Goal: Communication & Community: Answer question/provide support

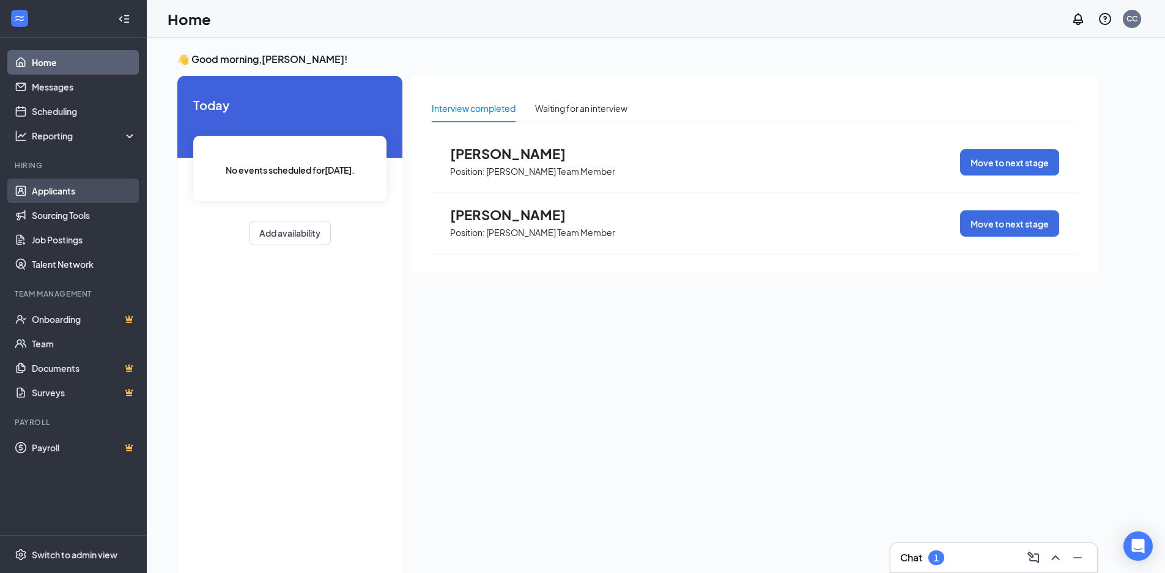
click at [41, 182] on link "Applicants" at bounding box center [84, 191] width 105 height 24
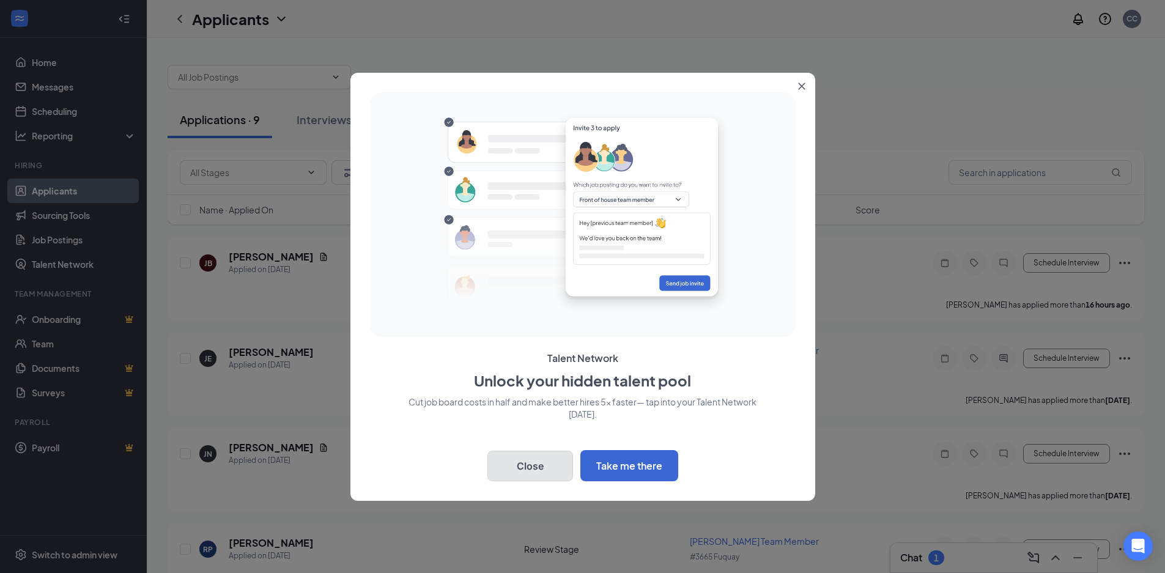
click at [545, 457] on button "Close" at bounding box center [531, 466] width 86 height 31
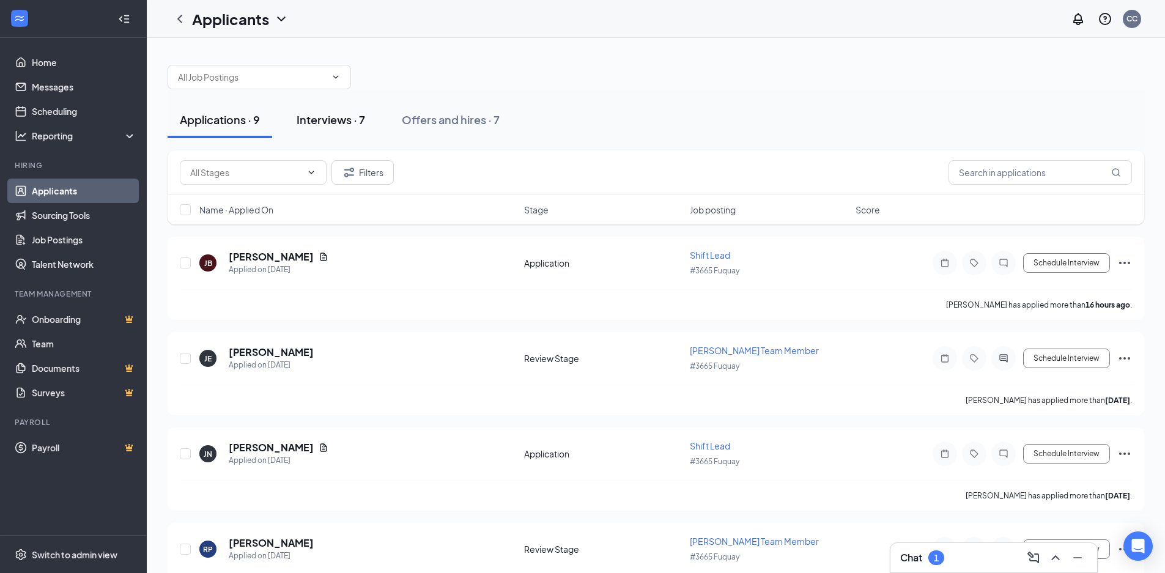
click at [321, 108] on button "Interviews · 7" at bounding box center [330, 120] width 93 height 37
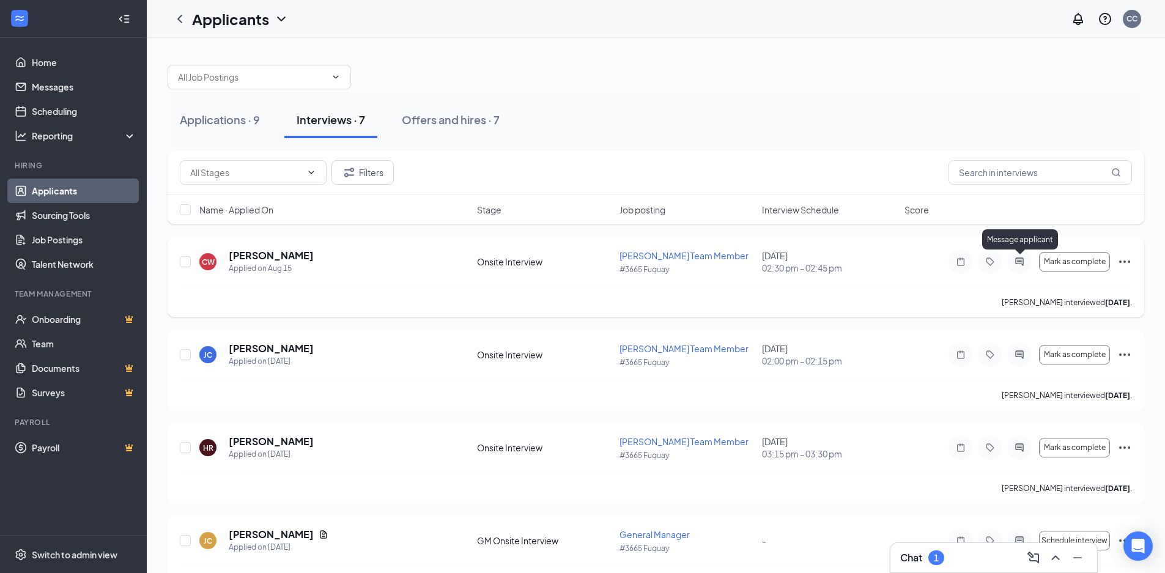
click at [1014, 259] on icon "ActiveChat" at bounding box center [1019, 262] width 15 height 10
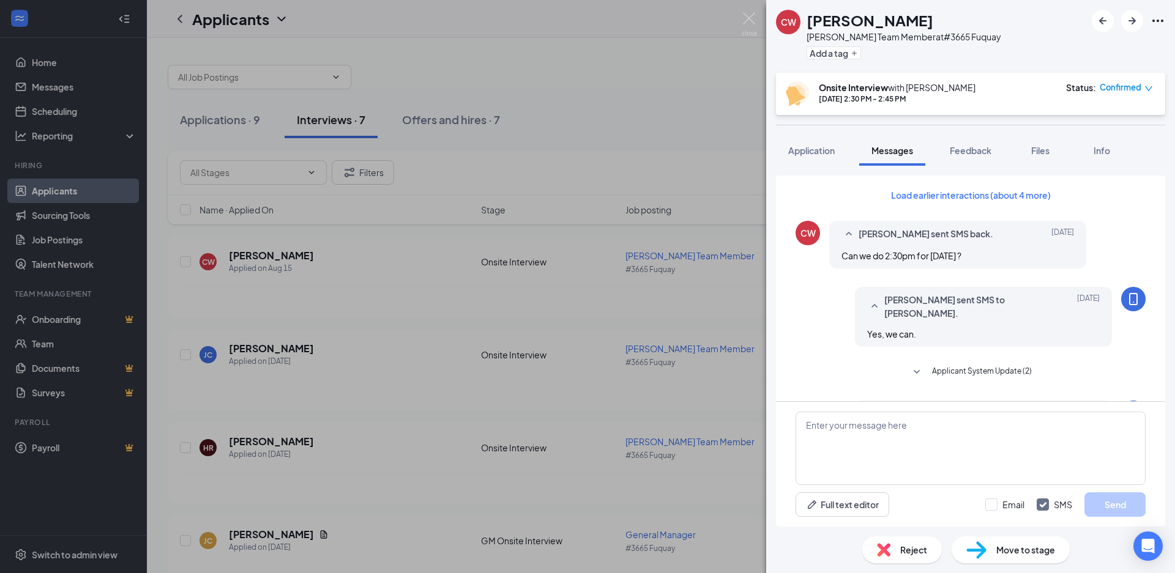
click at [925, 543] on div "Reject" at bounding box center [902, 550] width 80 height 27
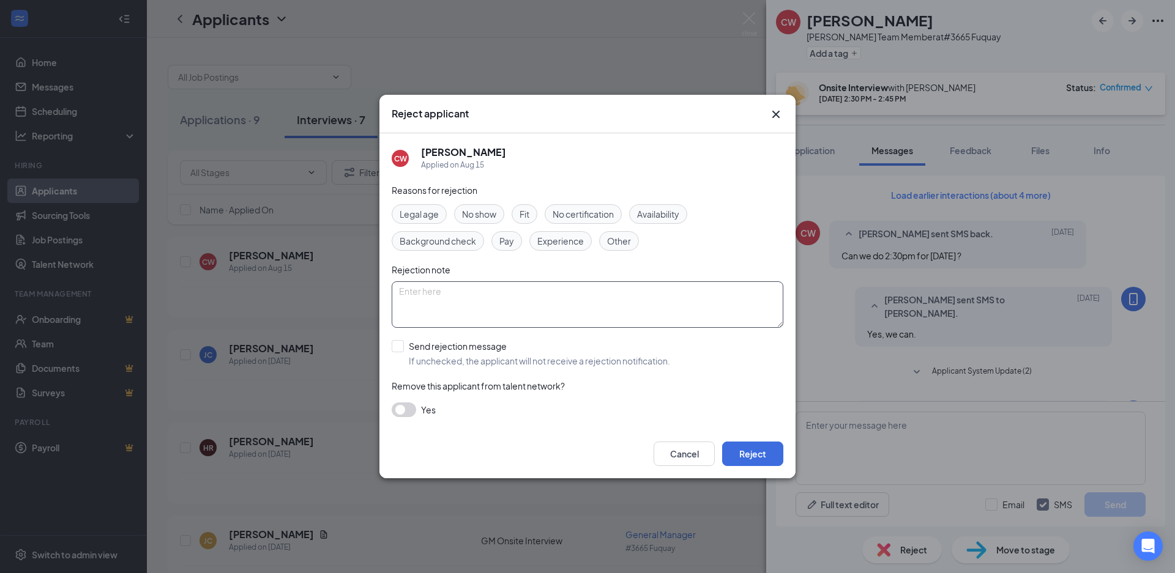
click at [478, 302] on textarea at bounding box center [588, 304] width 392 height 46
type textarea "aval"
click at [403, 343] on input "Send rejection message If unchecked, the applicant will not receive a rejection…" at bounding box center [531, 353] width 278 height 27
checkbox input "true"
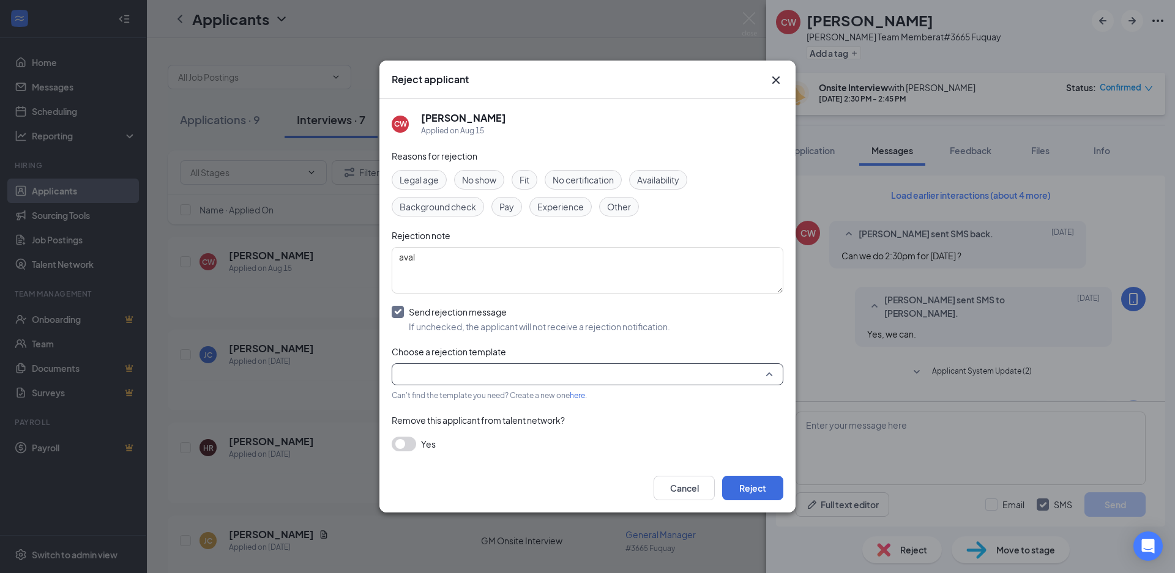
click at [695, 379] on input "search" at bounding box center [583, 374] width 368 height 21
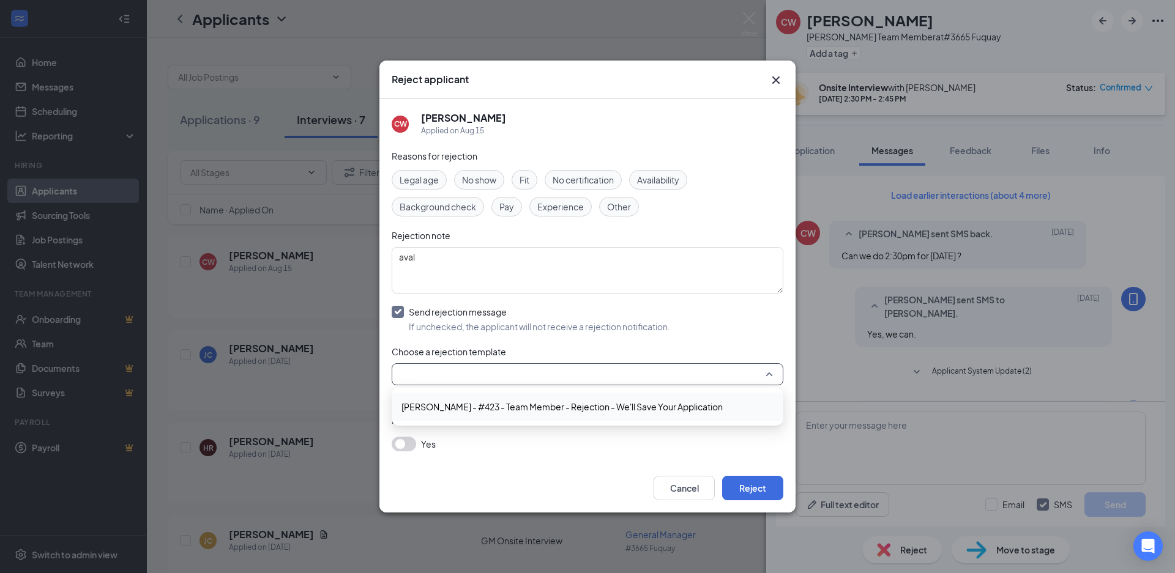
click at [648, 406] on span "[PERSON_NAME] - #423 - Team Member - Rejection - We'll Save Your Application" at bounding box center [561, 406] width 321 height 13
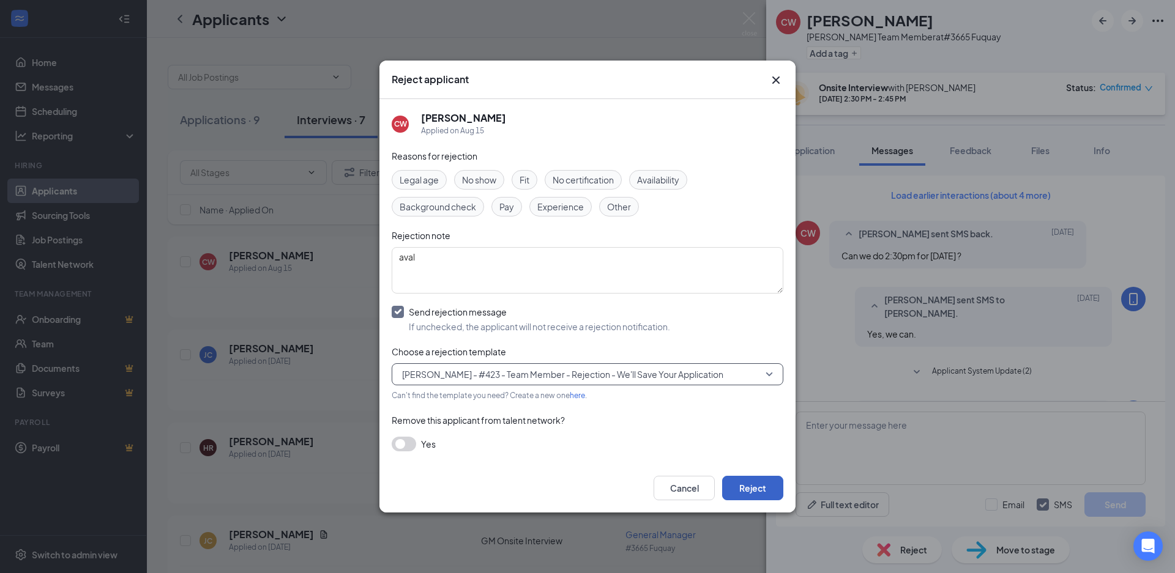
click at [740, 484] on button "Reject" at bounding box center [752, 488] width 61 height 24
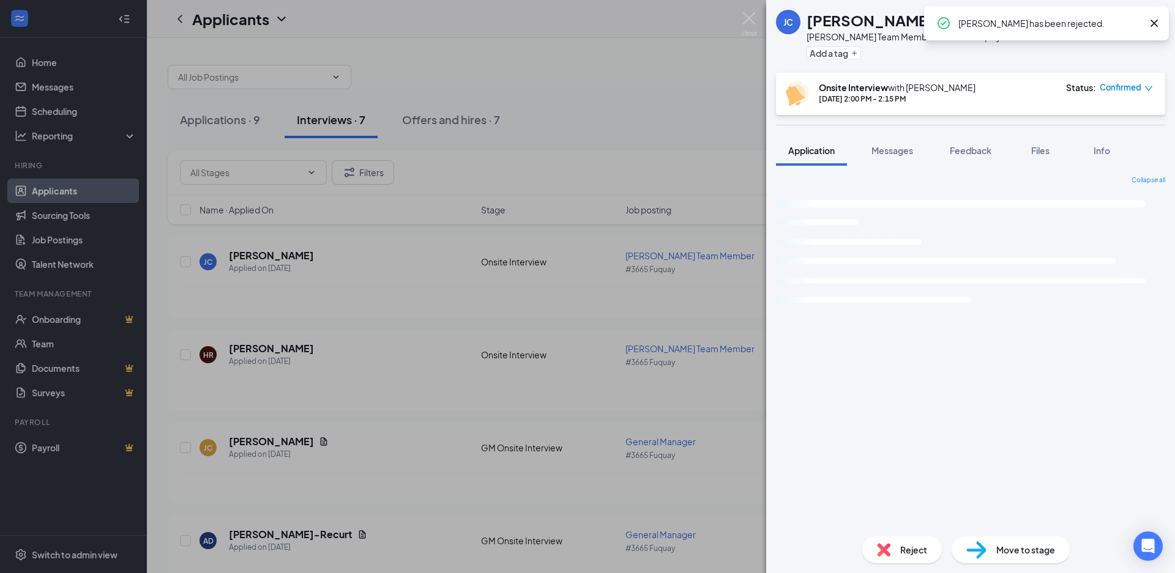
click at [616, 313] on div "[PERSON_NAME] [PERSON_NAME] Team Member at #3665 Fuquay Add a tag Onsite Interv…" at bounding box center [587, 286] width 1175 height 573
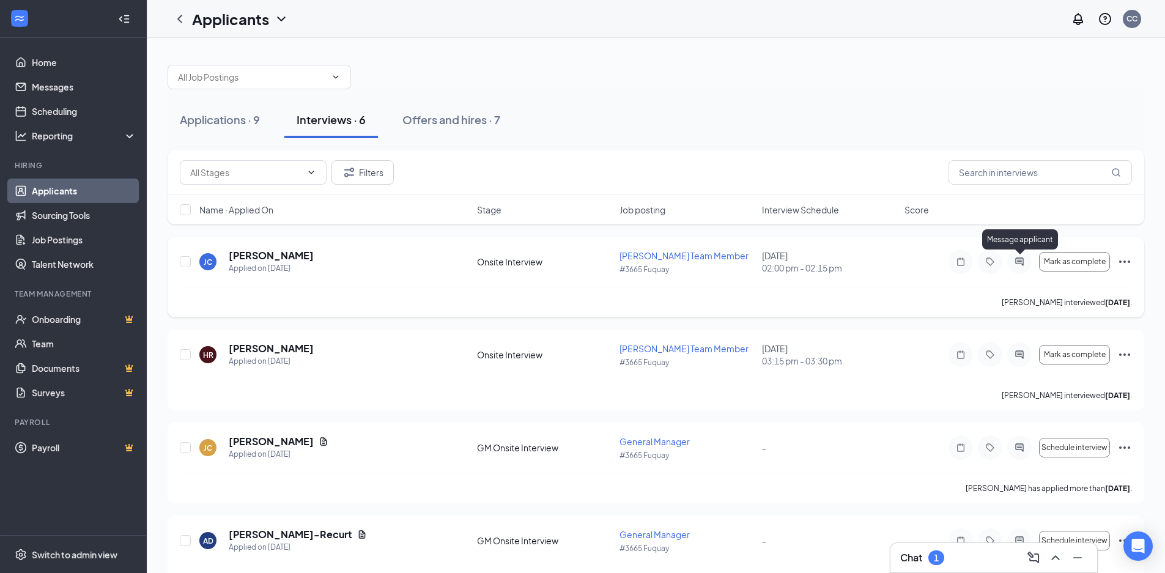
click at [1019, 259] on icon "ActiveChat" at bounding box center [1019, 262] width 15 height 10
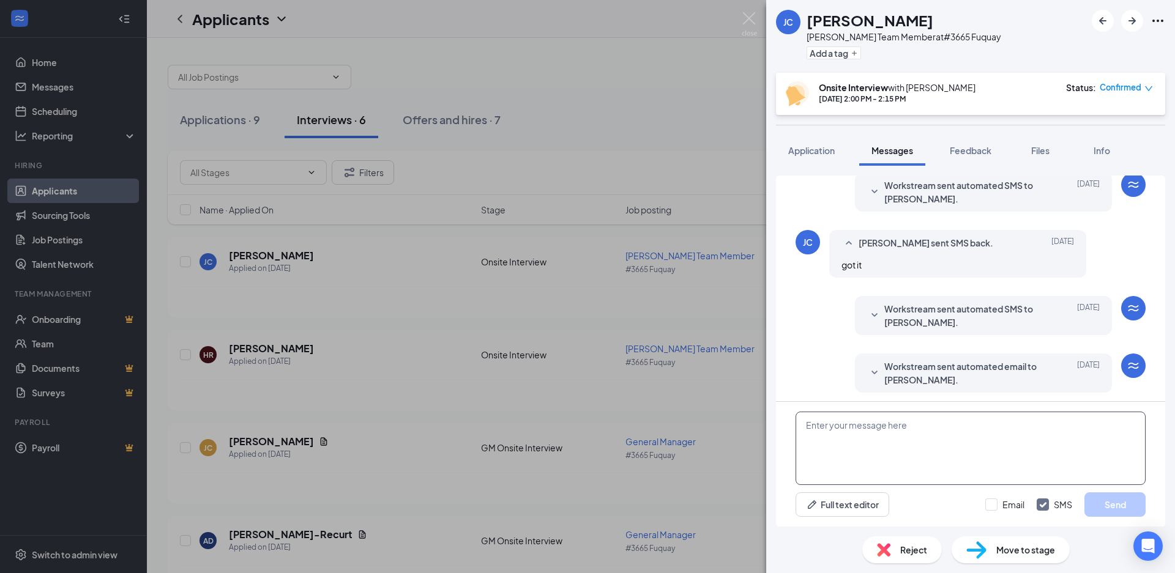
scroll to position [408, 0]
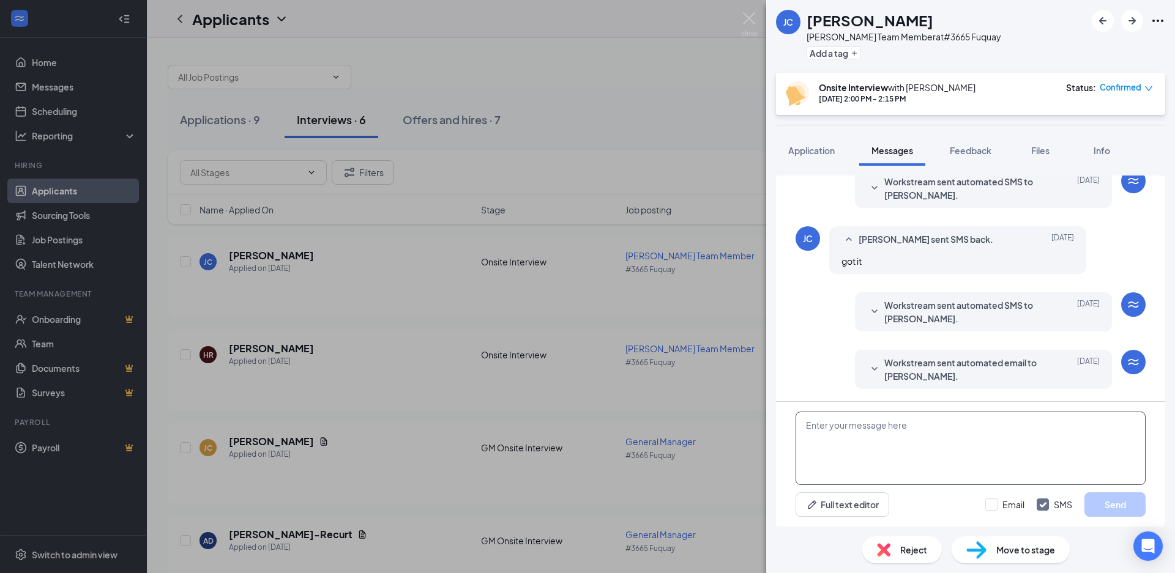
click at [852, 427] on textarea at bounding box center [970, 448] width 350 height 73
click at [915, 558] on div "Reject" at bounding box center [902, 550] width 80 height 27
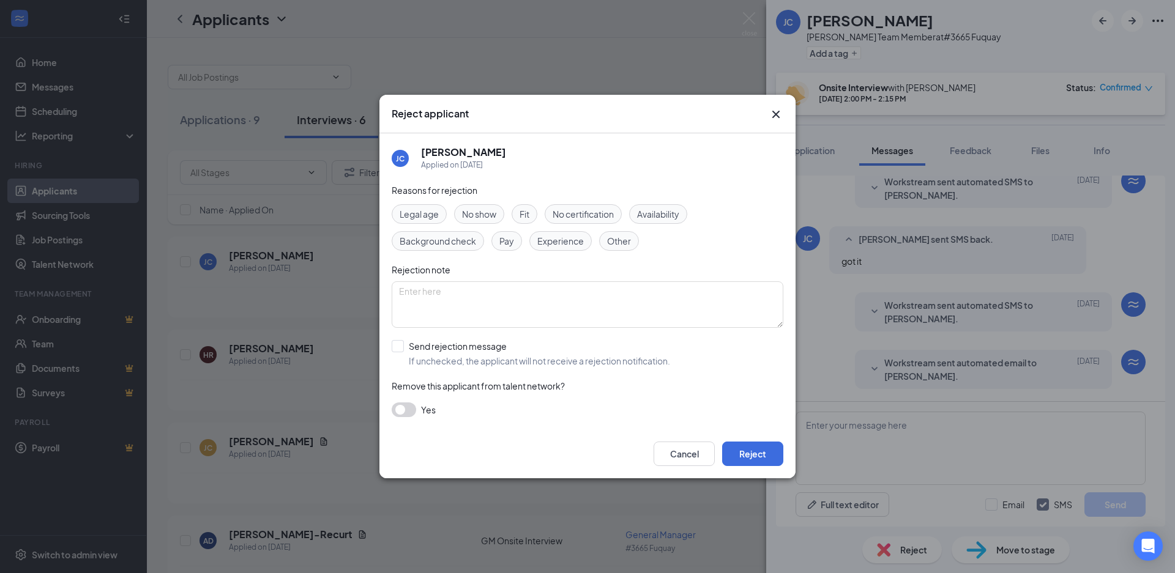
drag, startPoint x: 621, startPoint y: 243, endPoint x: 524, endPoint y: 279, distance: 103.7
click at [621, 242] on span "Other" at bounding box center [619, 240] width 24 height 13
click at [475, 292] on textarea at bounding box center [588, 304] width 392 height 46
type textarea "aval"
click at [461, 340] on input "Send rejection message If unchecked, the applicant will not receive a rejection…" at bounding box center [531, 353] width 278 height 27
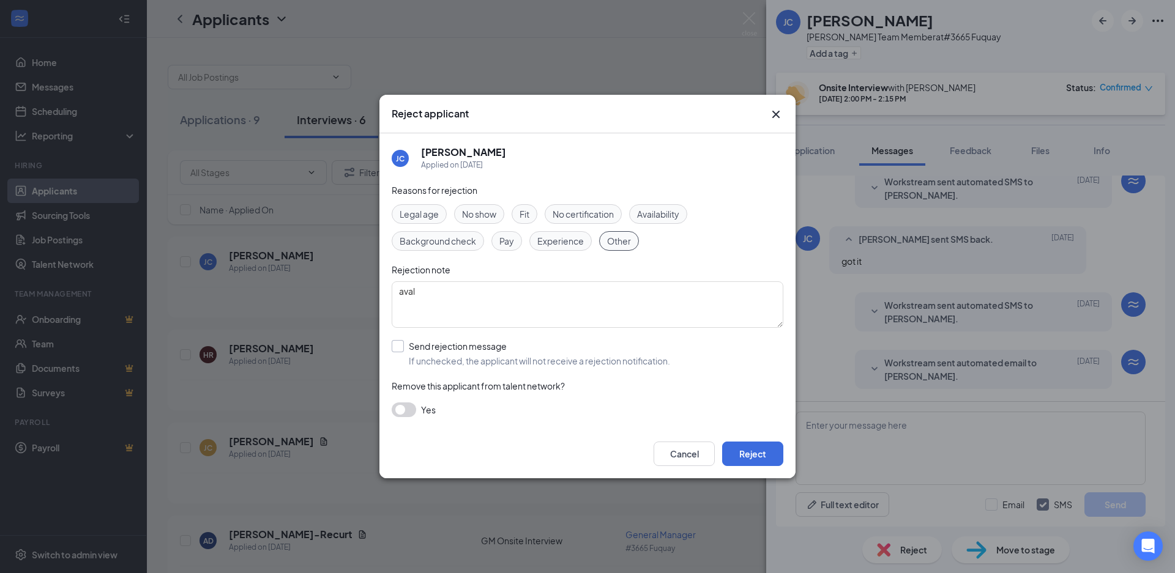
checkbox input "true"
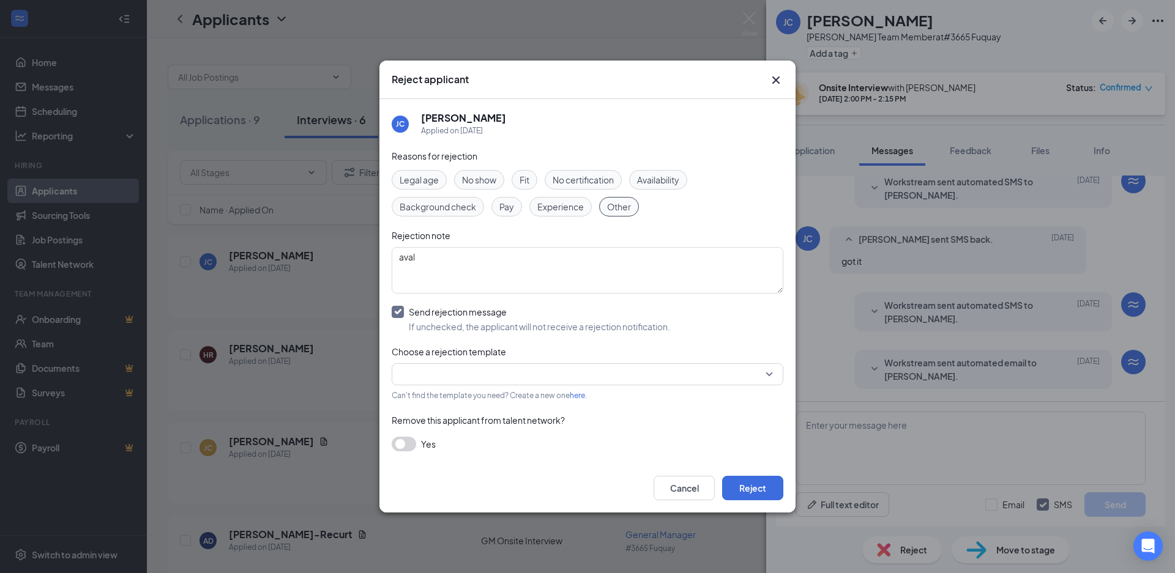
click at [447, 368] on input "search" at bounding box center [583, 374] width 368 height 21
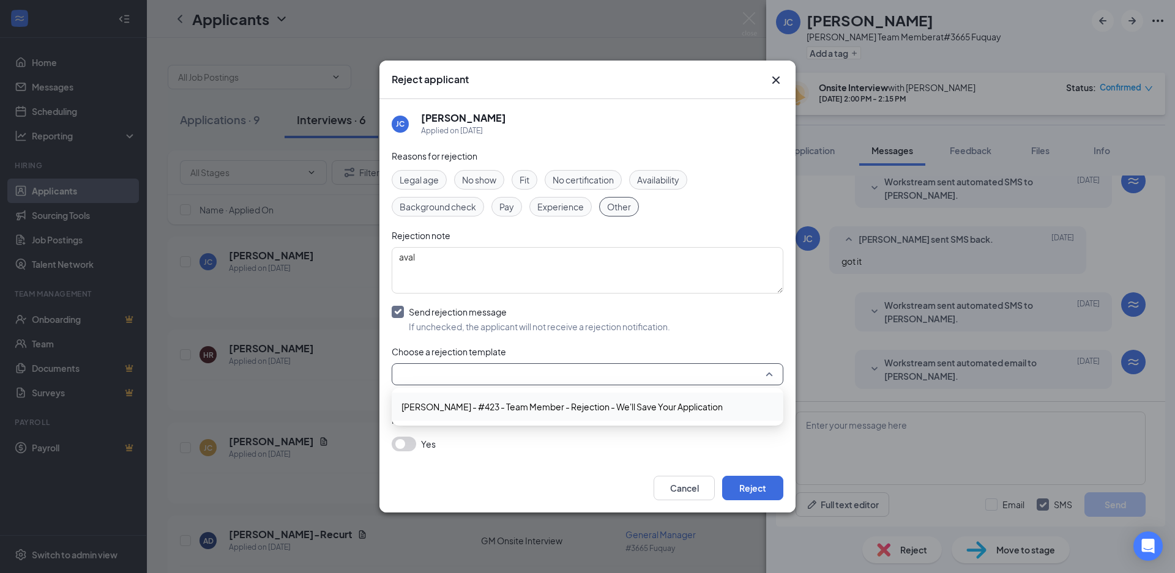
click at [448, 410] on span "[PERSON_NAME] - #423 - Team Member - Rejection - We'll Save Your Application" at bounding box center [561, 406] width 321 height 13
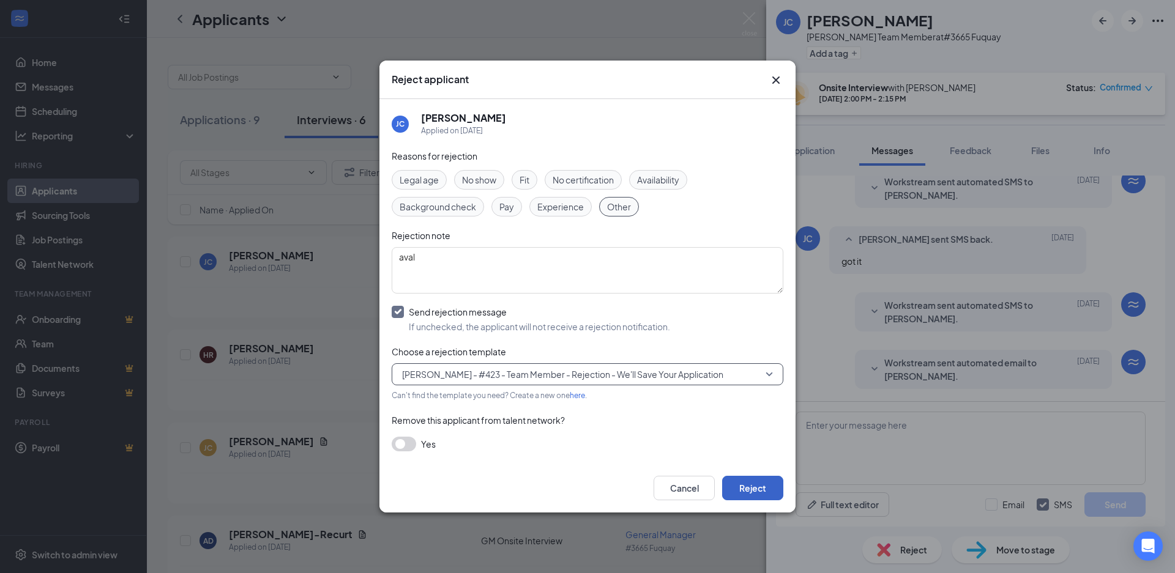
click at [759, 492] on button "Reject" at bounding box center [752, 488] width 61 height 24
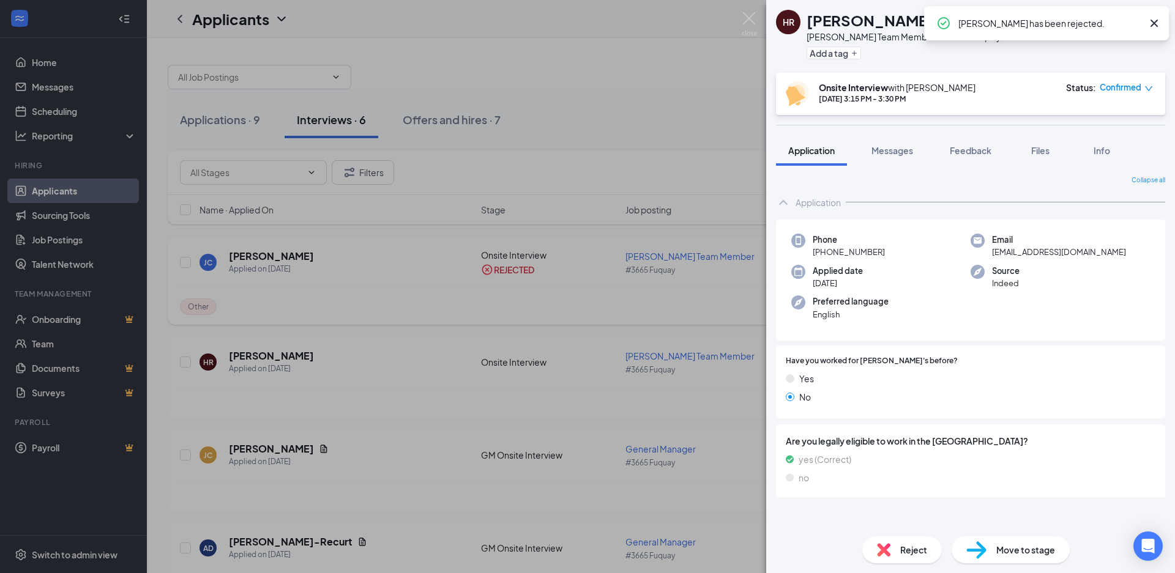
click at [596, 294] on div "HR [PERSON_NAME] [PERSON_NAME] Team Member at #3665 Fuquay Add a tag Onsite Int…" at bounding box center [587, 286] width 1175 height 573
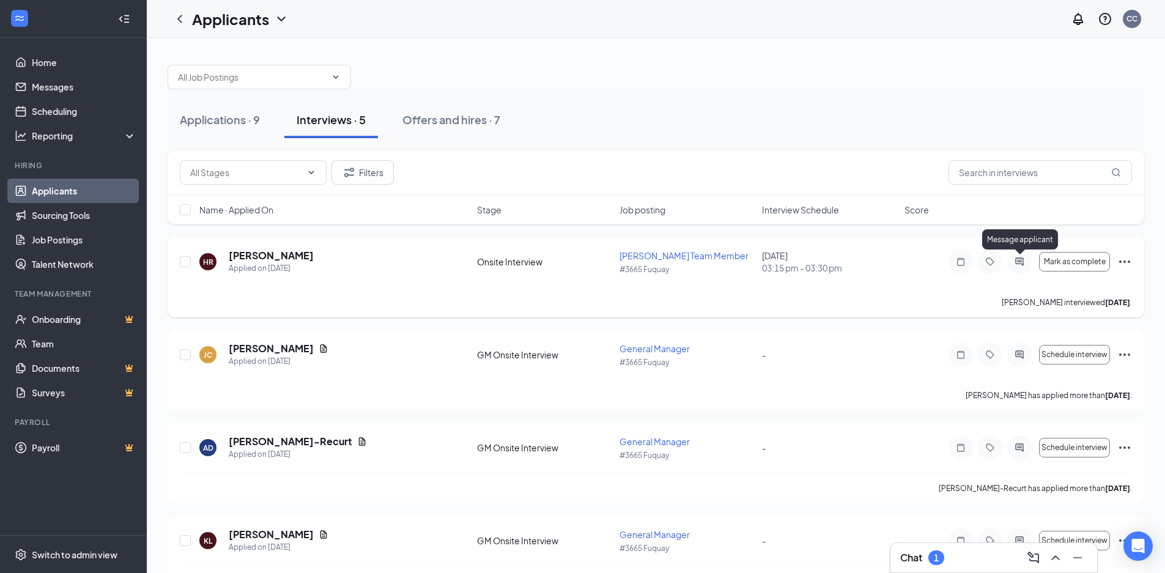
click at [1019, 265] on icon "ActiveChat" at bounding box center [1019, 262] width 15 height 10
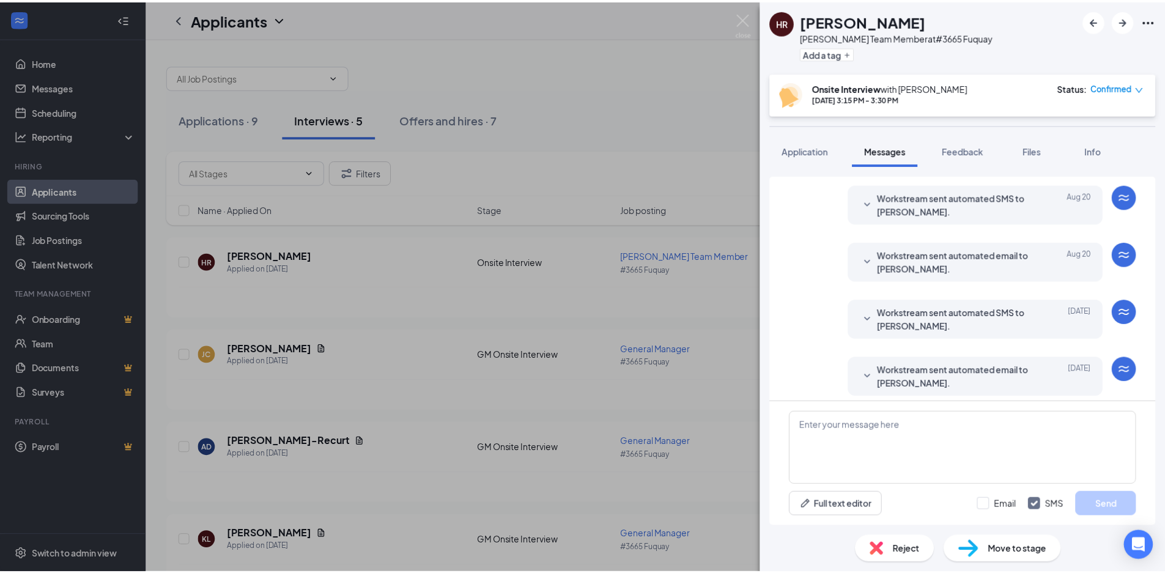
scroll to position [338, 0]
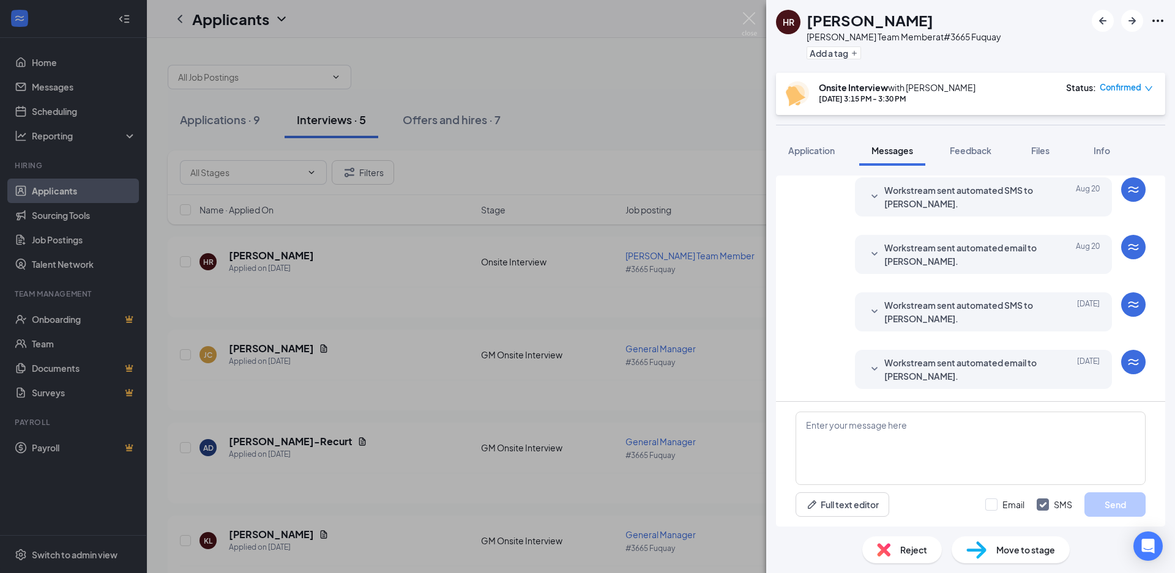
click at [908, 557] on div "Reject" at bounding box center [902, 550] width 80 height 27
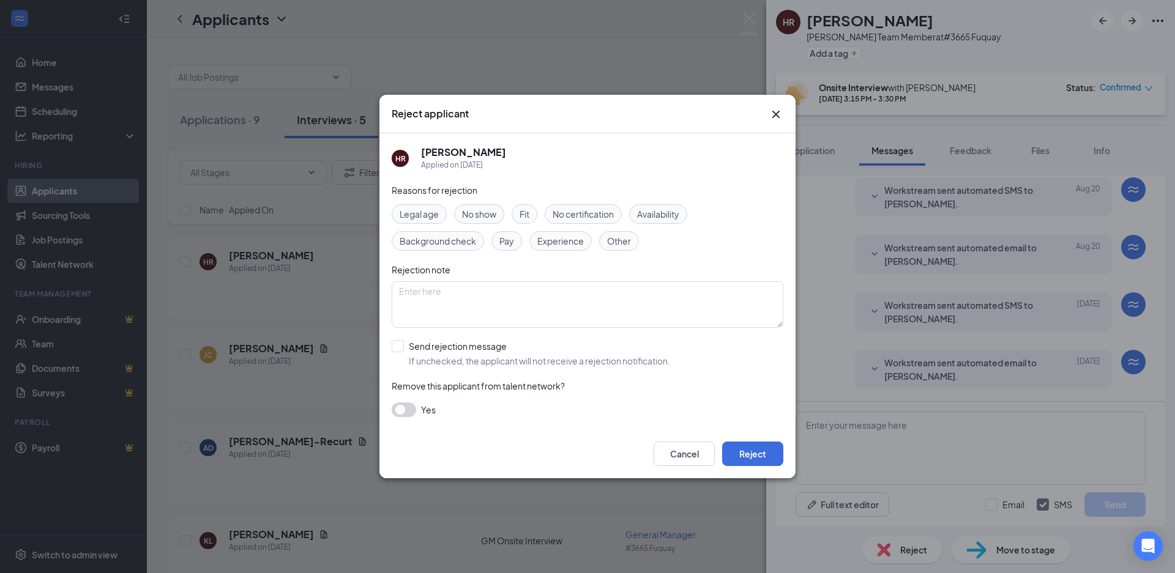
click at [617, 240] on span "Other" at bounding box center [619, 240] width 24 height 13
click at [516, 291] on textarea at bounding box center [588, 304] width 392 height 46
type textarea "aval"
click at [470, 354] on input "Send rejection message If unchecked, the applicant will not receive a rejection…" at bounding box center [531, 353] width 278 height 27
checkbox input "true"
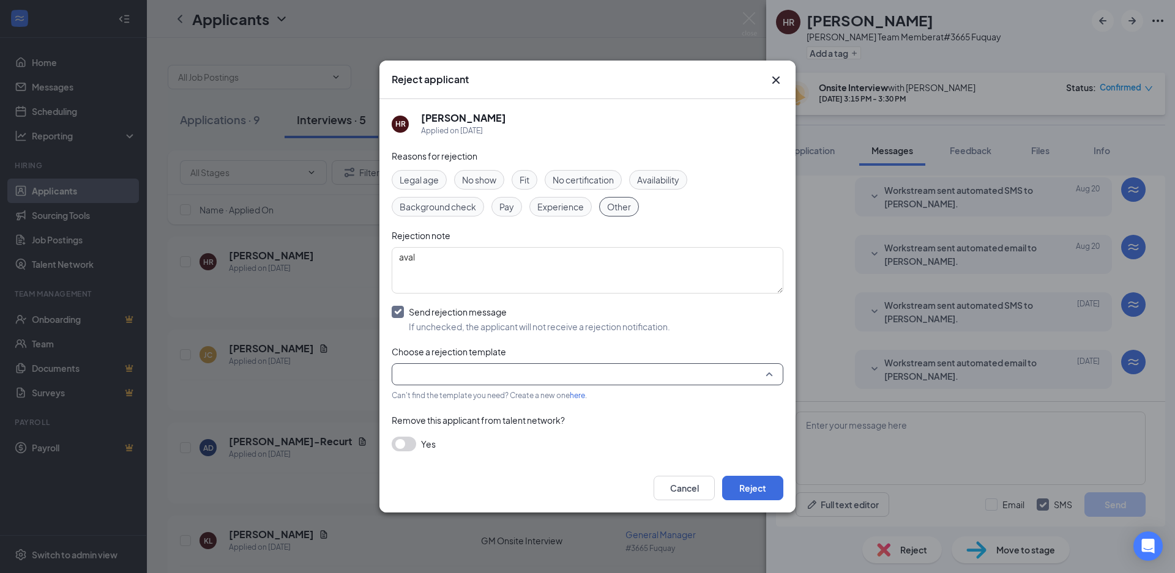
click at [474, 377] on input "search" at bounding box center [583, 374] width 368 height 21
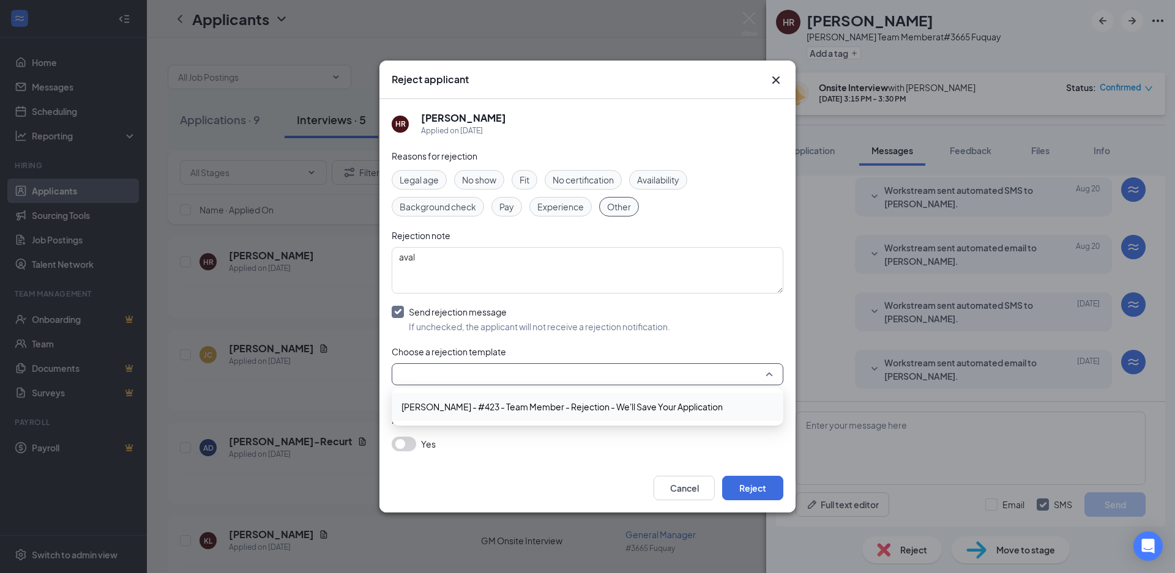
click at [467, 401] on span "[PERSON_NAME] - #423 - Team Member - Rejection - We'll Save Your Application" at bounding box center [561, 406] width 321 height 13
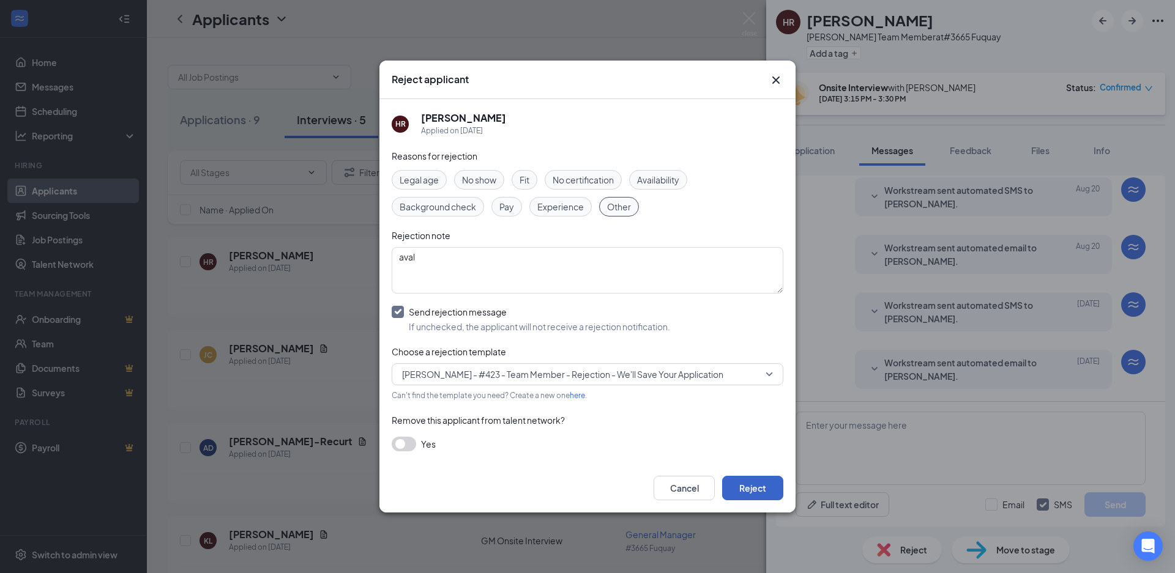
click at [738, 494] on button "Reject" at bounding box center [752, 488] width 61 height 24
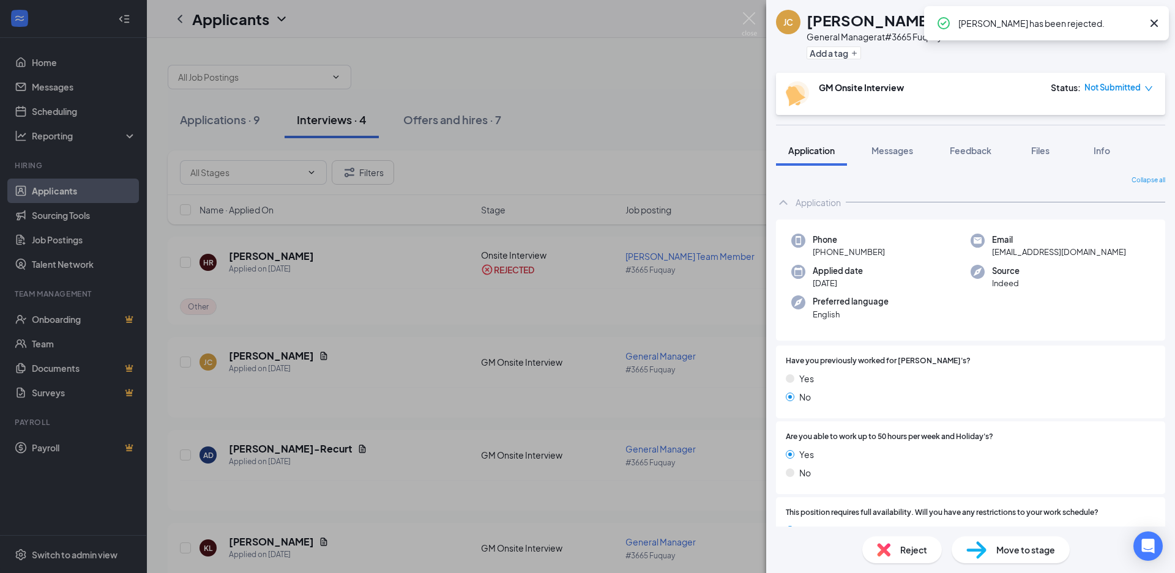
click at [386, 372] on div "[PERSON_NAME] [PERSON_NAME] General Manager at #3665 Fuquay Add a tag GM Onsite…" at bounding box center [587, 286] width 1175 height 573
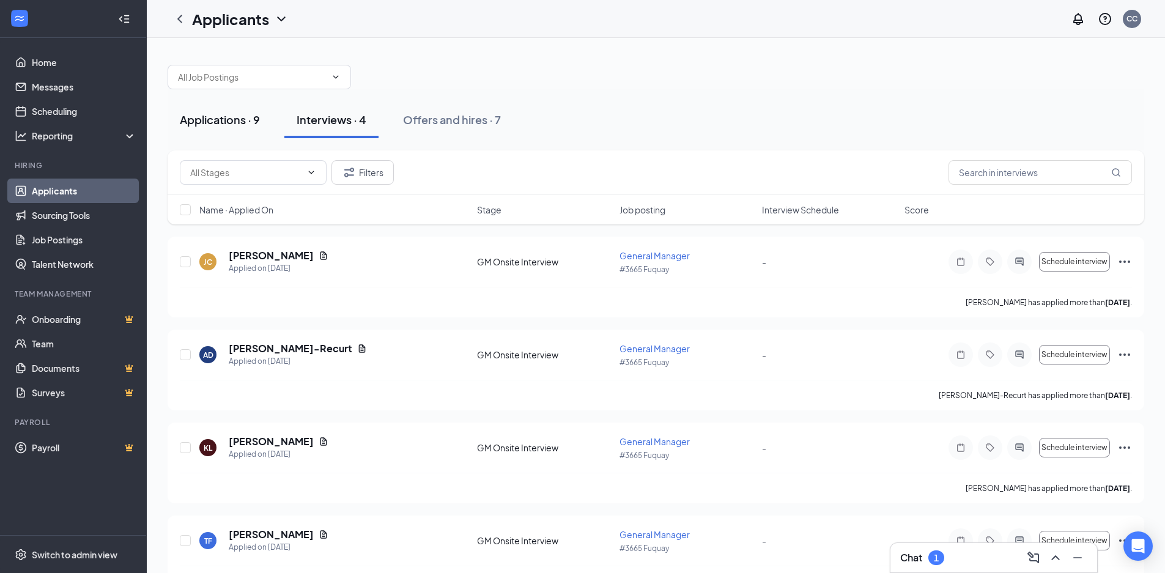
click at [247, 114] on div "Applications · 9" at bounding box center [220, 119] width 80 height 15
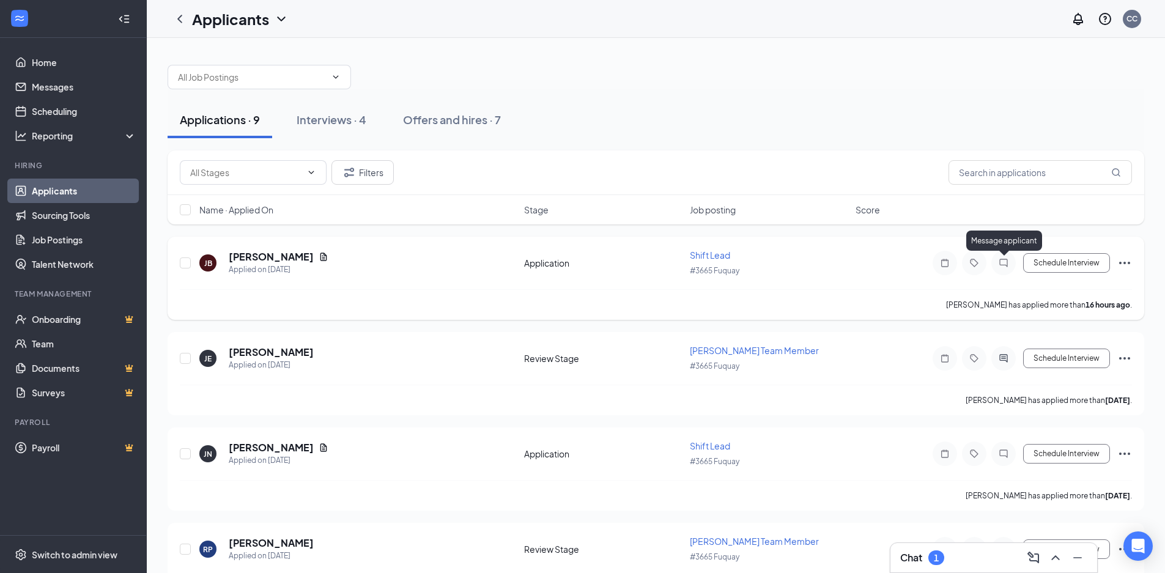
click at [999, 266] on icon "ChatInactive" at bounding box center [1004, 263] width 15 height 10
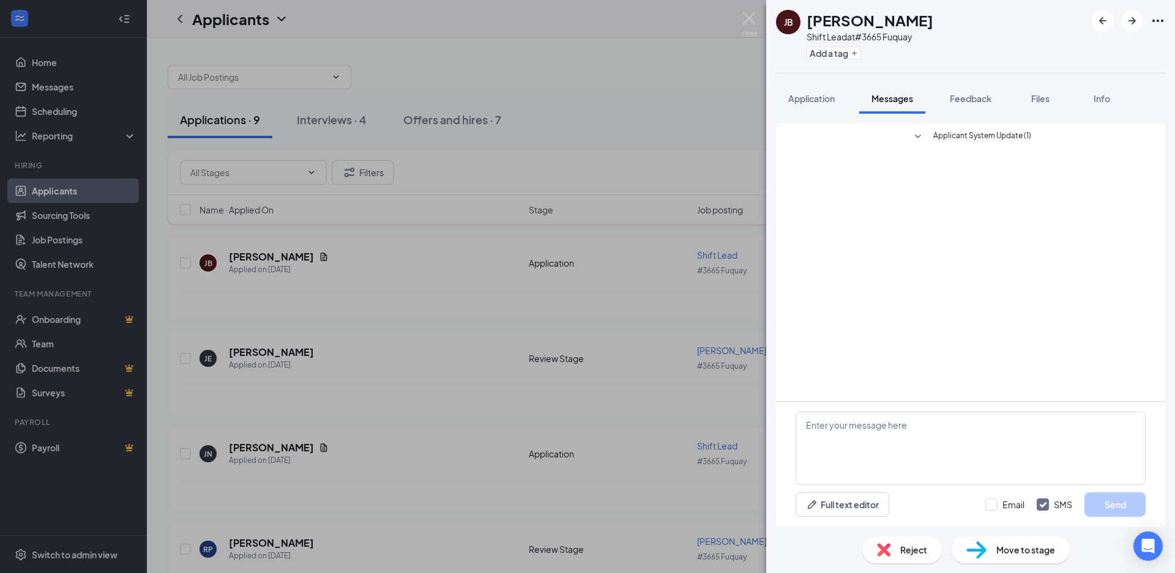
click at [486, 271] on div "JB [PERSON_NAME] Shift Lead at #3665 Fuquay Add a tag Application Messages Feed…" at bounding box center [587, 286] width 1175 height 573
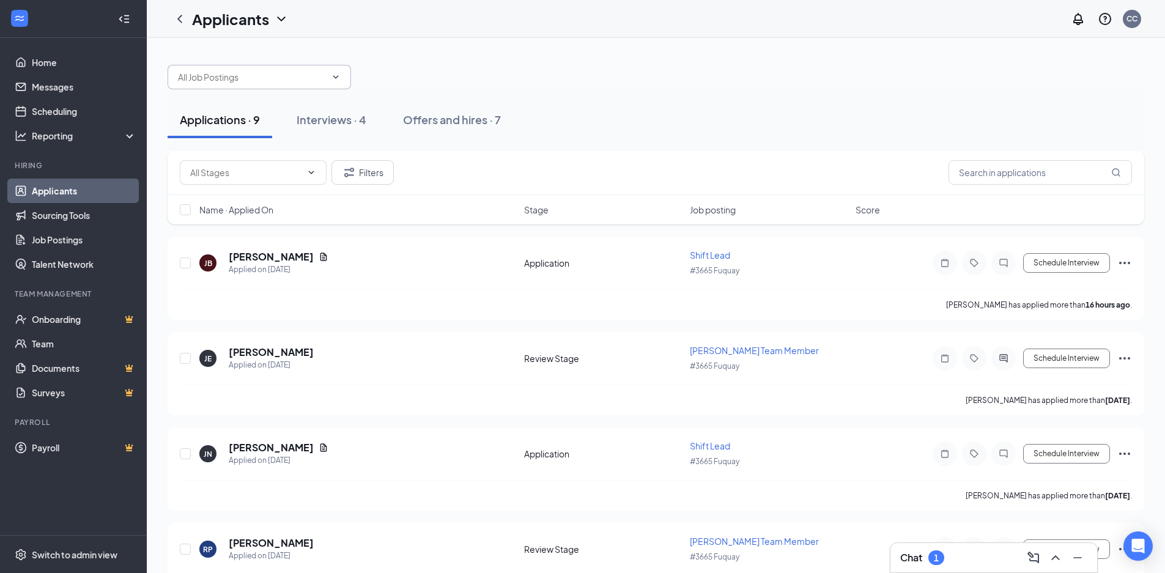
click at [335, 72] on span at bounding box center [260, 77] width 184 height 24
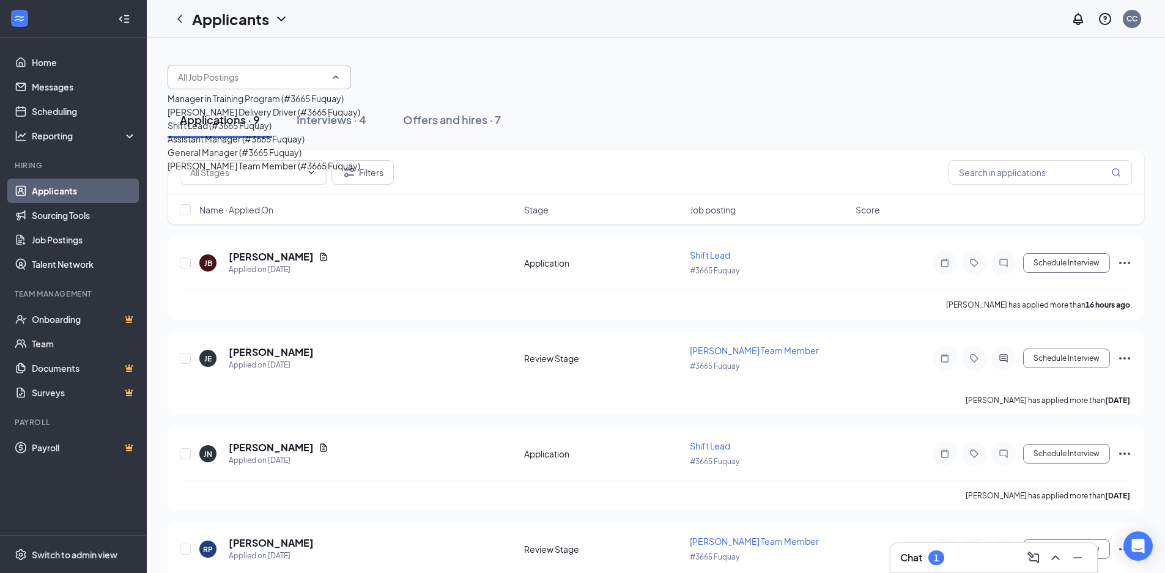
click at [393, 76] on div at bounding box center [656, 71] width 977 height 37
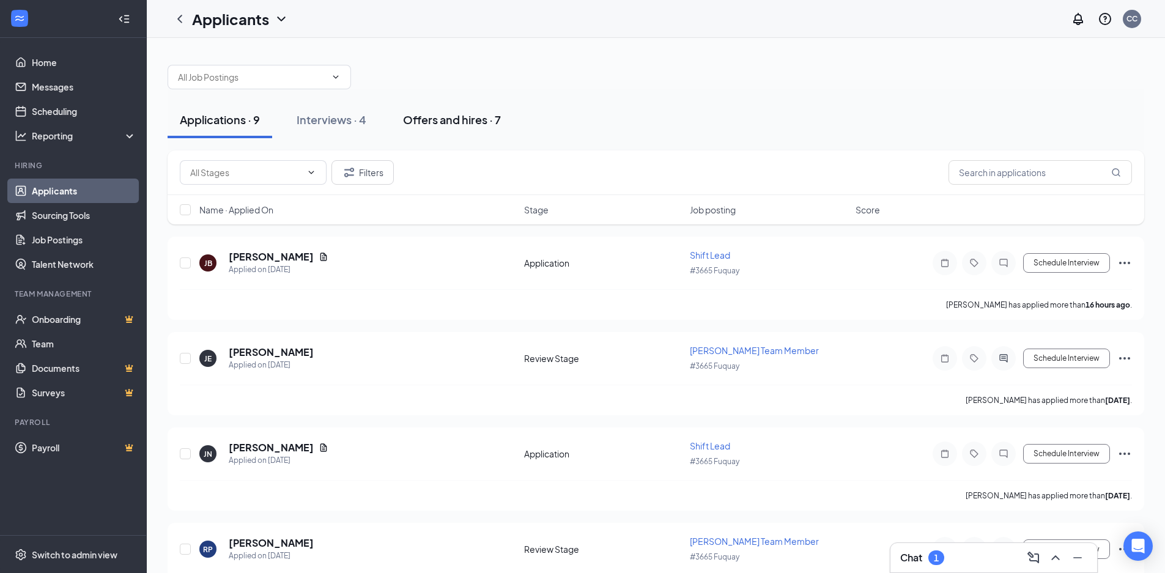
click at [456, 120] on div "Offers and hires · 7" at bounding box center [452, 119] width 98 height 15
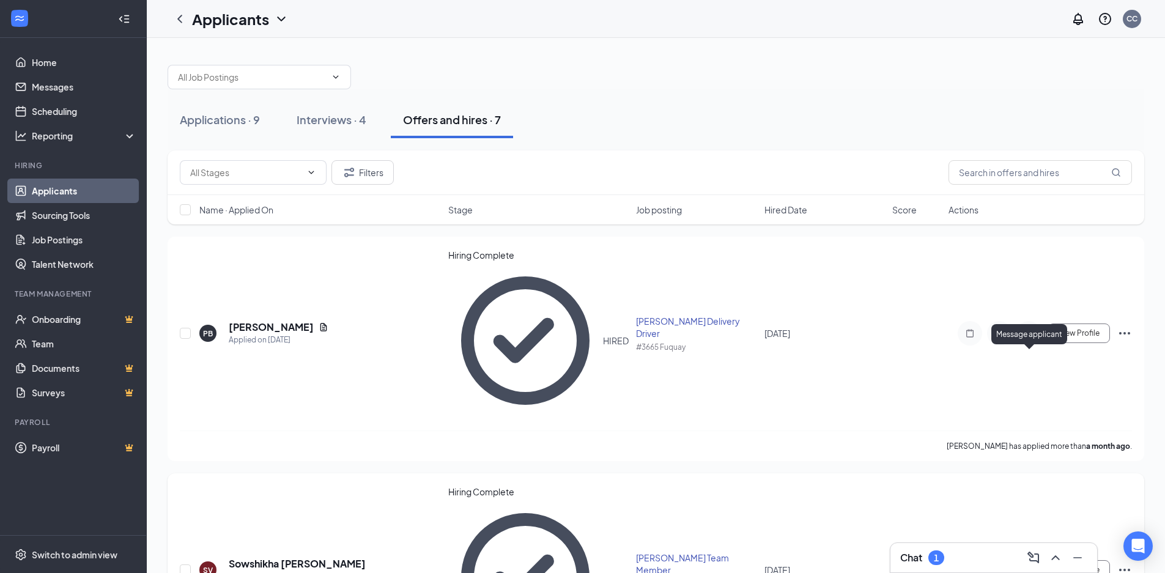
click at [1027, 565] on icon "ActiveChat" at bounding box center [1029, 570] width 15 height 10
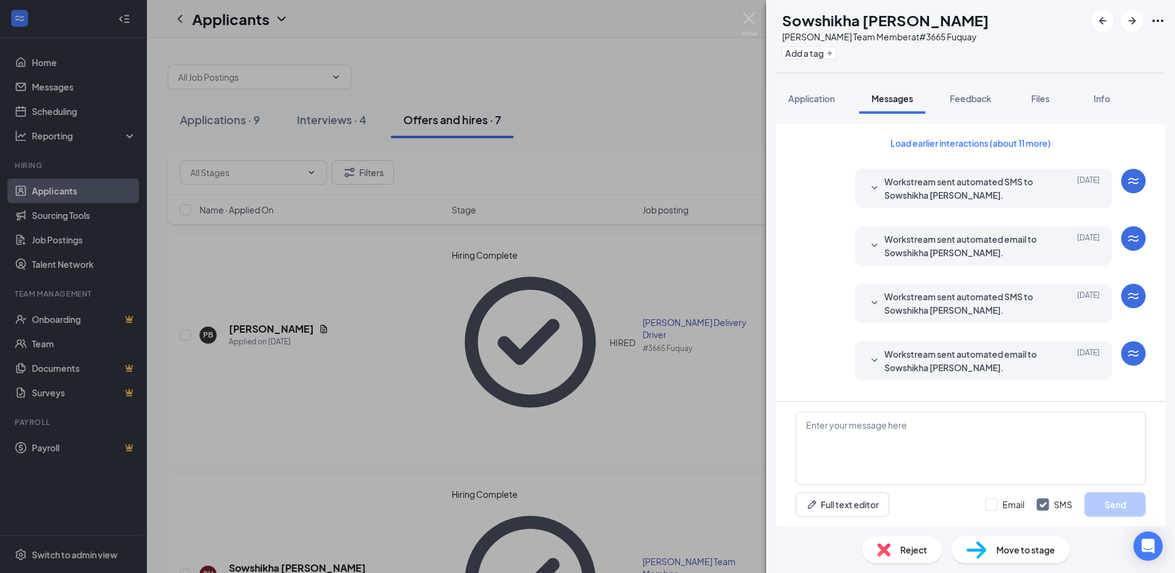
click at [554, 319] on div "SV Sowshikha [PERSON_NAME] [PERSON_NAME] Team Member at #3665 Fuquay Add a tag …" at bounding box center [587, 286] width 1175 height 573
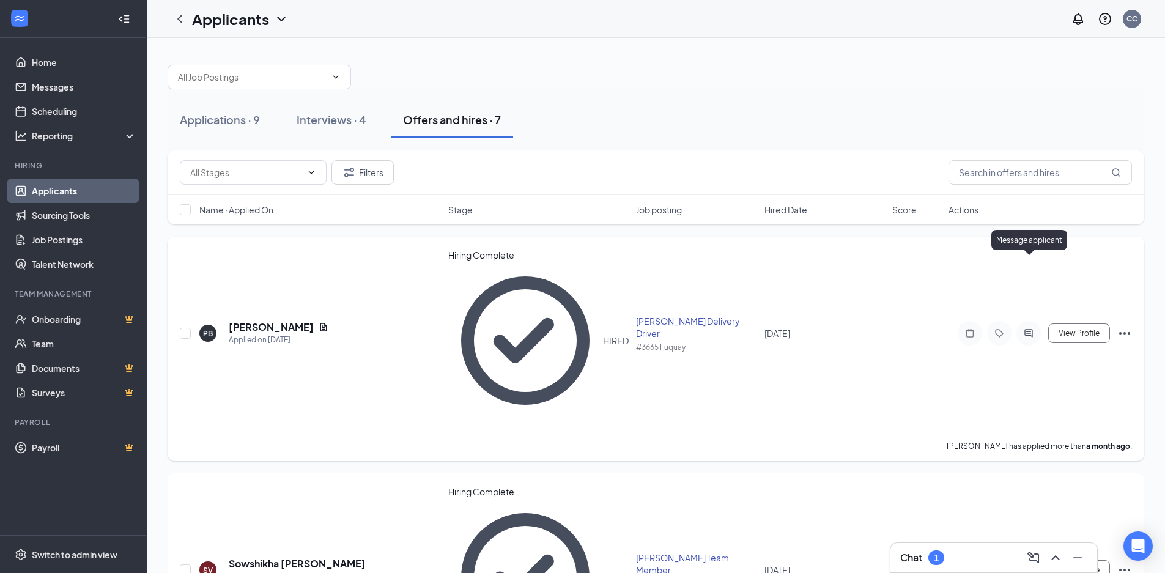
click at [1025, 329] on icon "ActiveChat" at bounding box center [1029, 334] width 15 height 10
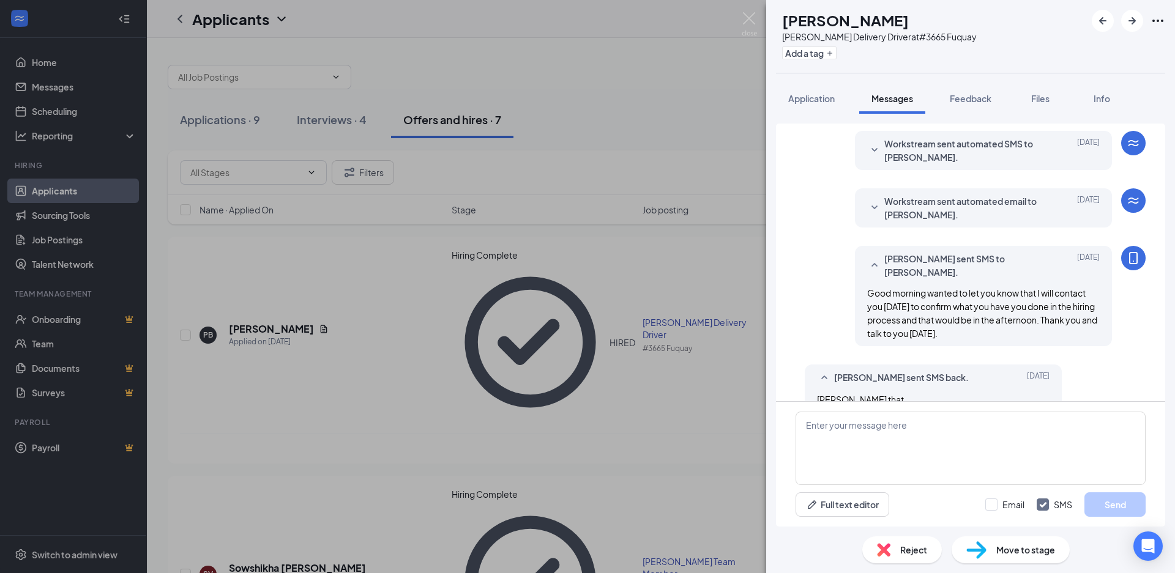
scroll to position [67, 0]
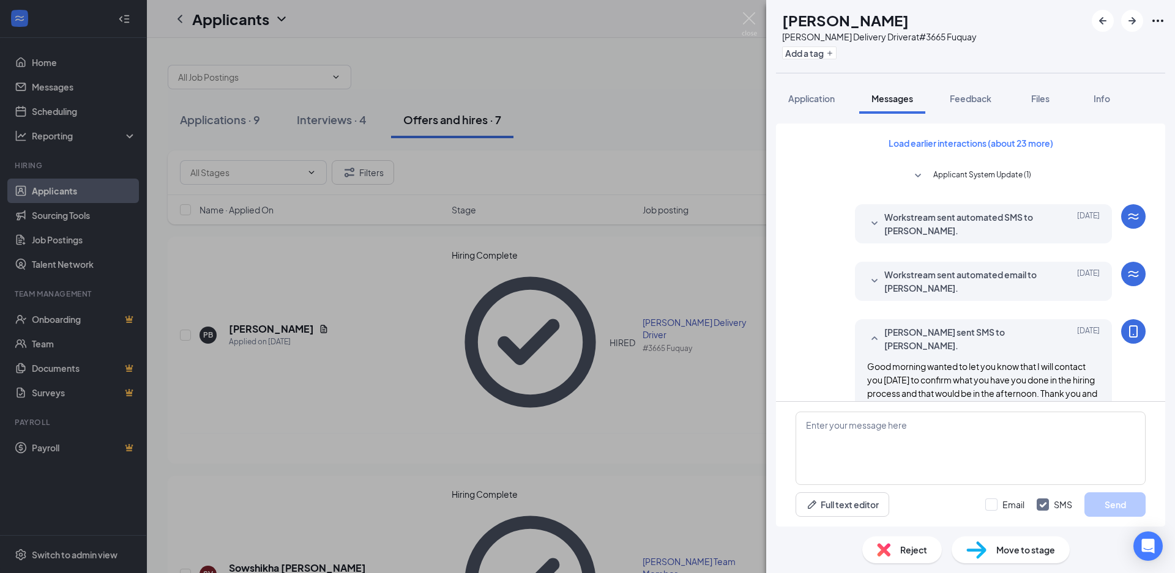
click at [507, 299] on div "PB [PERSON_NAME] [PERSON_NAME] Delivery Driver at #3665 Fuquay Add a tag Applic…" at bounding box center [587, 286] width 1175 height 573
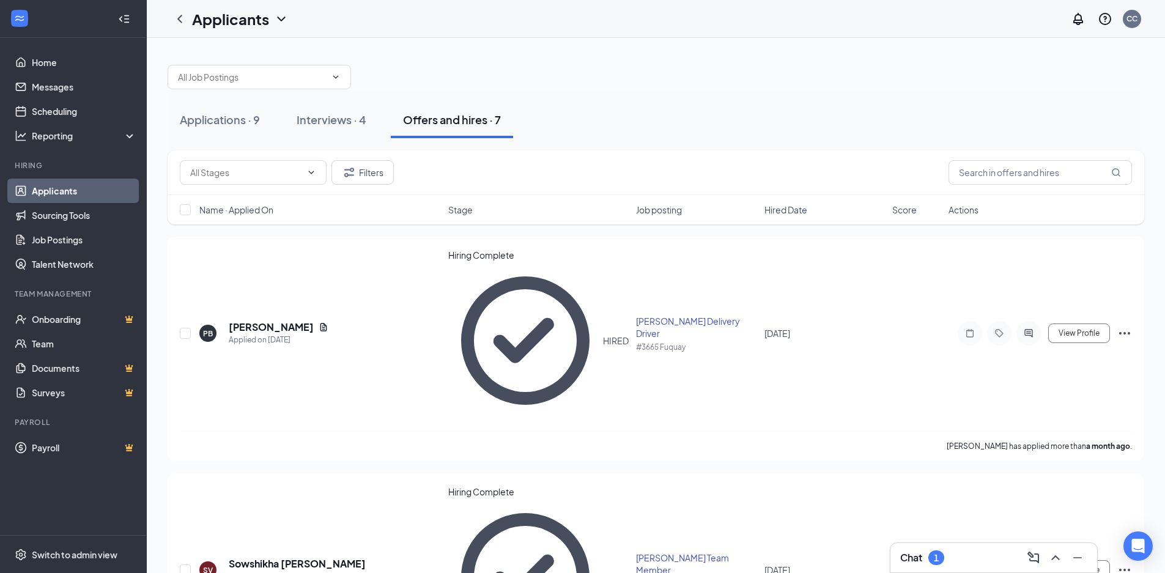
drag, startPoint x: 941, startPoint y: 562, endPoint x: 933, endPoint y: 562, distance: 8.6
click at [933, 562] on div "1" at bounding box center [937, 558] width 16 height 15
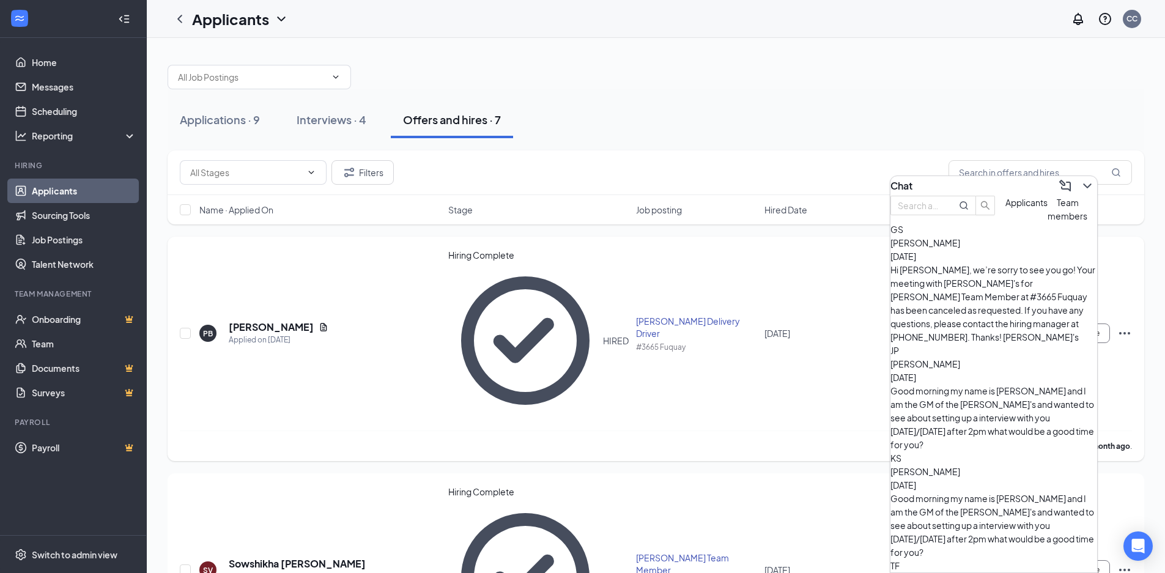
click at [777, 431] on div "[PERSON_NAME] has applied more than a month ago ." at bounding box center [656, 446] width 952 height 31
click at [962, 288] on div "Hi [PERSON_NAME], we’re sorry to see you go! Your meeting with [PERSON_NAME]'s …" at bounding box center [994, 303] width 207 height 81
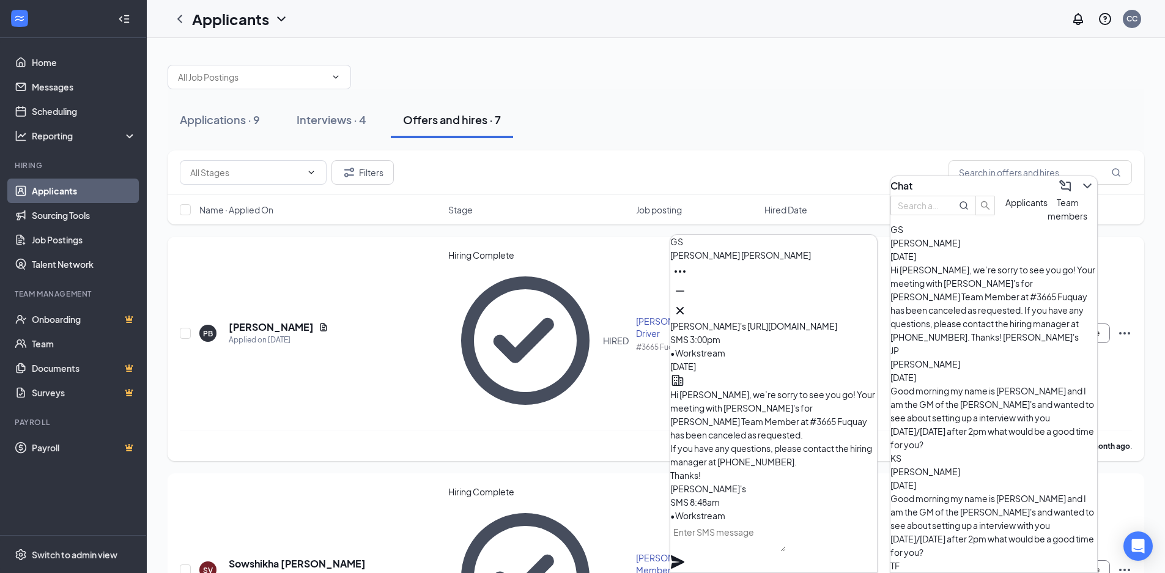
click at [580, 431] on div "[PERSON_NAME] has applied more than a month ago ." at bounding box center [656, 446] width 952 height 31
click at [688, 306] on icon "Cross" at bounding box center [680, 310] width 15 height 15
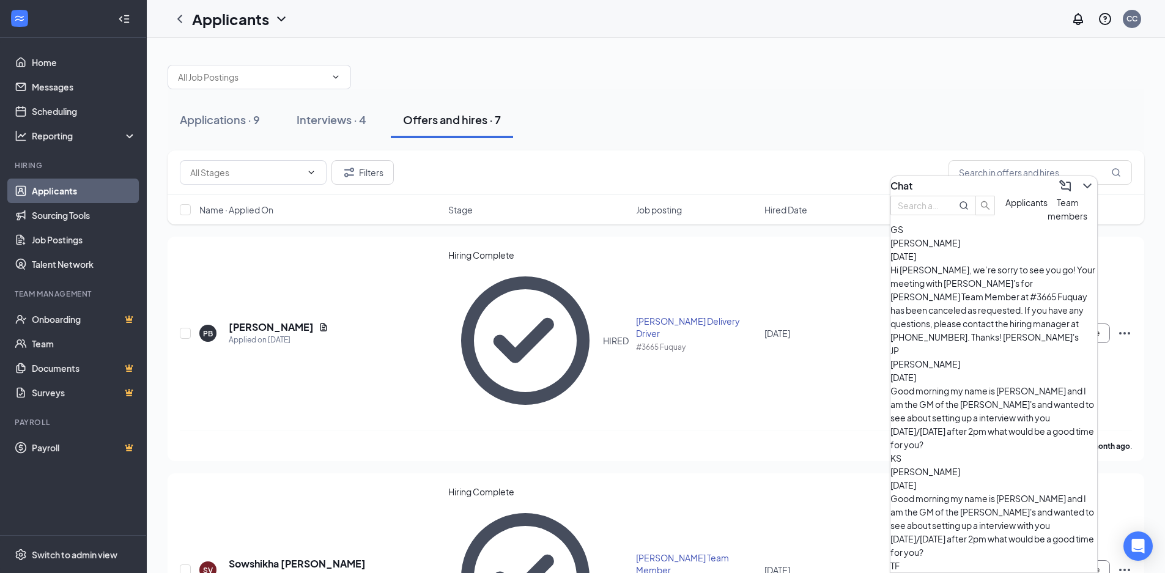
click at [844, 130] on div "Applications · 9 Interviews · 4 Offers and hires · 7" at bounding box center [656, 120] width 977 height 37
click at [1083, 184] on icon "ChevronDown" at bounding box center [1087, 186] width 15 height 15
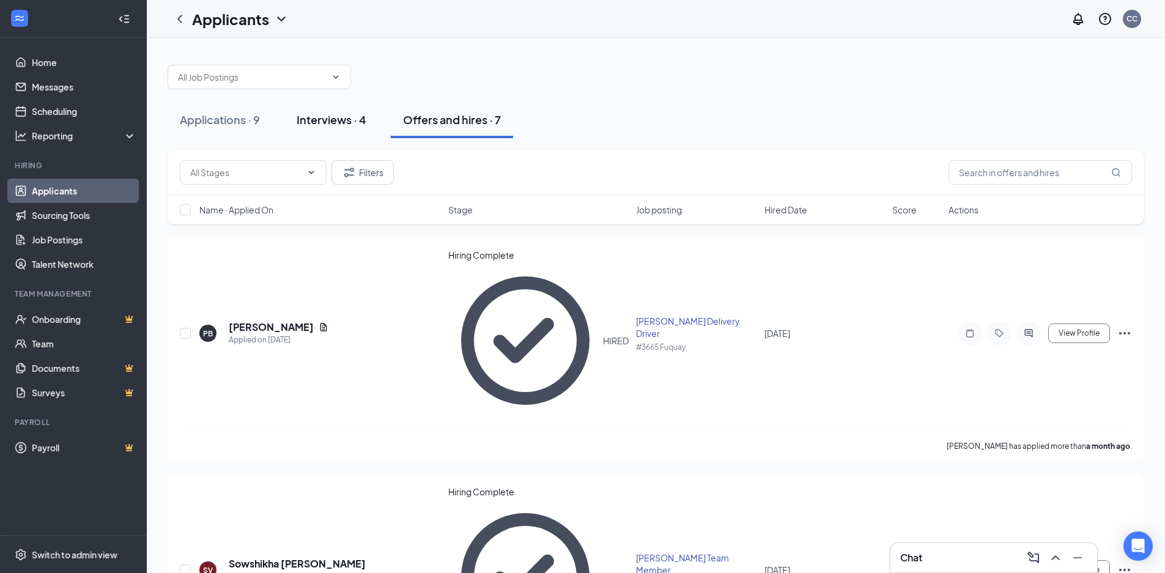
click at [314, 131] on button "Interviews · 4" at bounding box center [331, 120] width 94 height 37
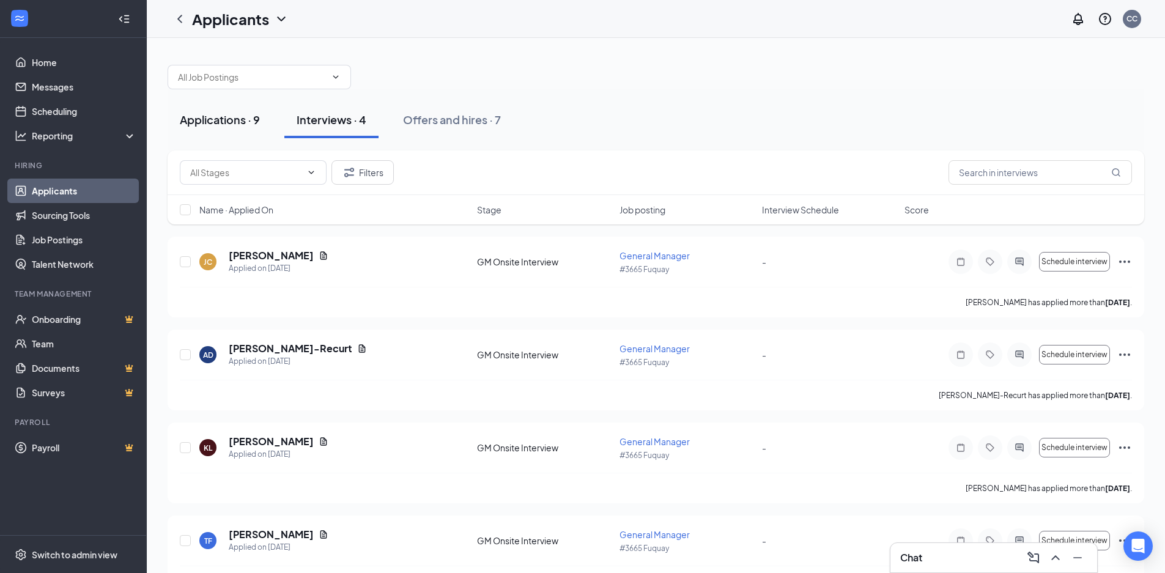
click at [228, 126] on div "Applications · 9" at bounding box center [220, 119] width 80 height 15
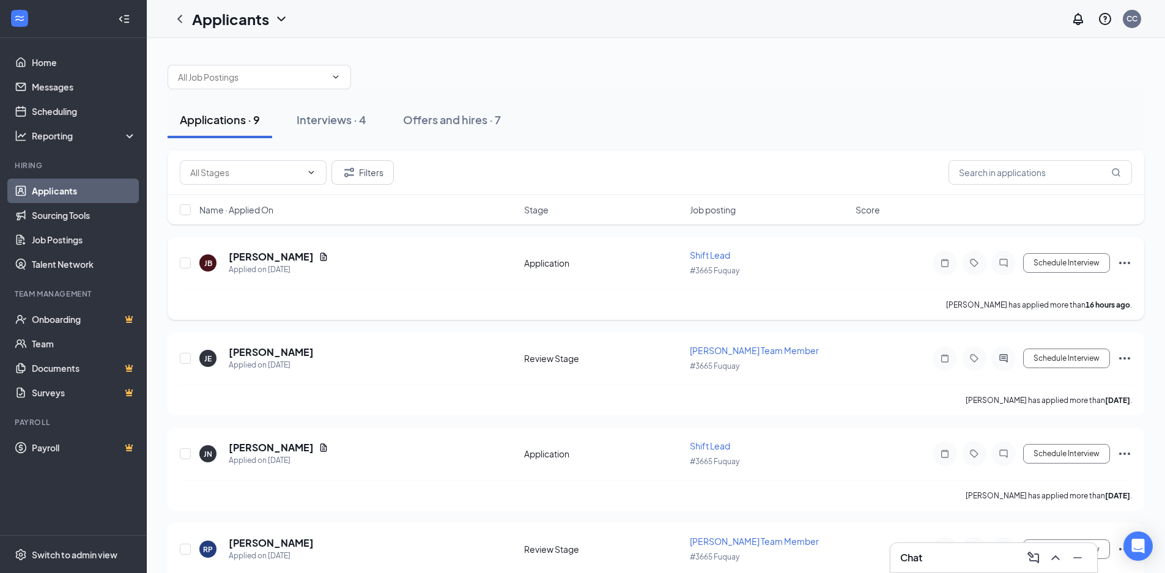
click at [388, 277] on div "[PERSON_NAME] [PERSON_NAME] Applied on [DATE] Application Shift Lead #3665 Fuqu…" at bounding box center [656, 269] width 952 height 40
drag, startPoint x: 989, startPoint y: 254, endPoint x: 995, endPoint y: 258, distance: 6.8
click at [76, 20] on div "Message applicant" at bounding box center [38, 10] width 76 height 20
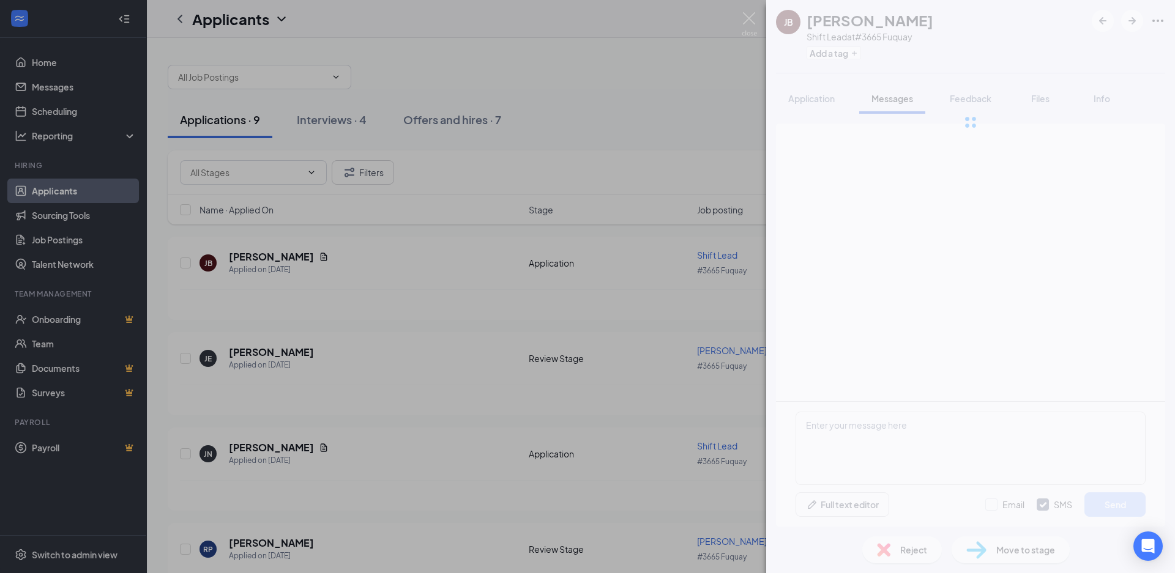
click at [994, 258] on div "JB [PERSON_NAME] Shift Lead at #3665 Fuquay Add a tag Application Messages Feed…" at bounding box center [587, 286] width 1175 height 573
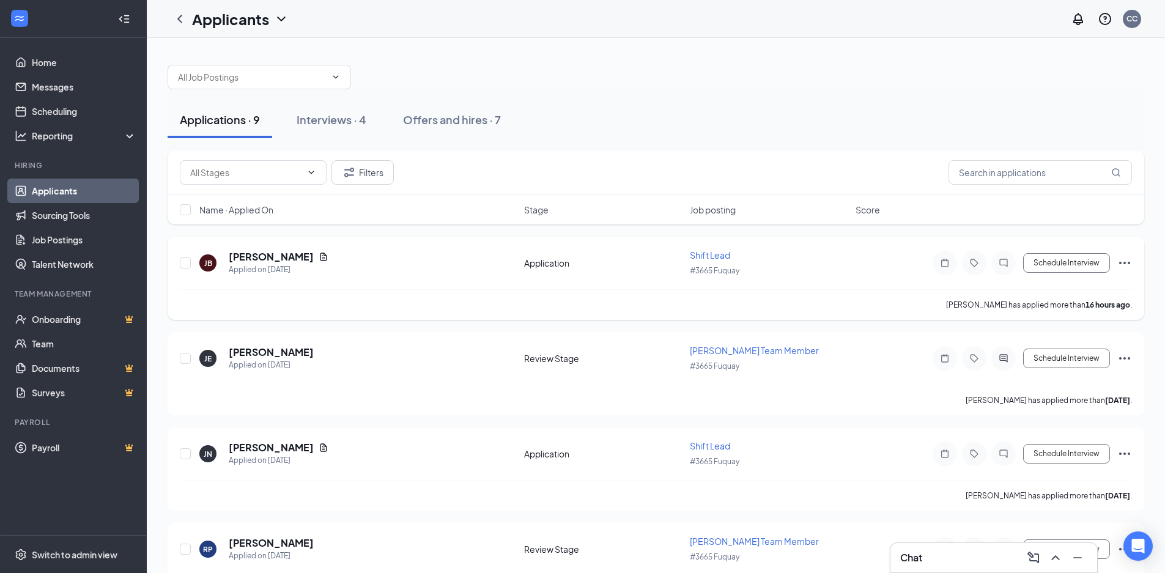
click at [1008, 268] on div at bounding box center [1004, 263] width 24 height 24
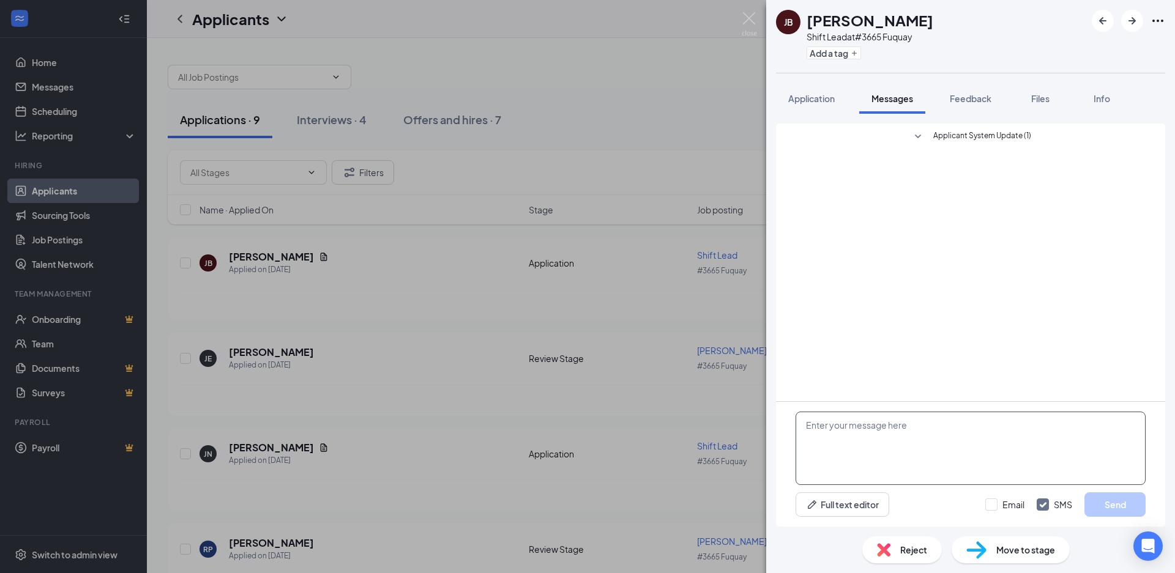
click at [831, 420] on textarea at bounding box center [970, 448] width 350 height 73
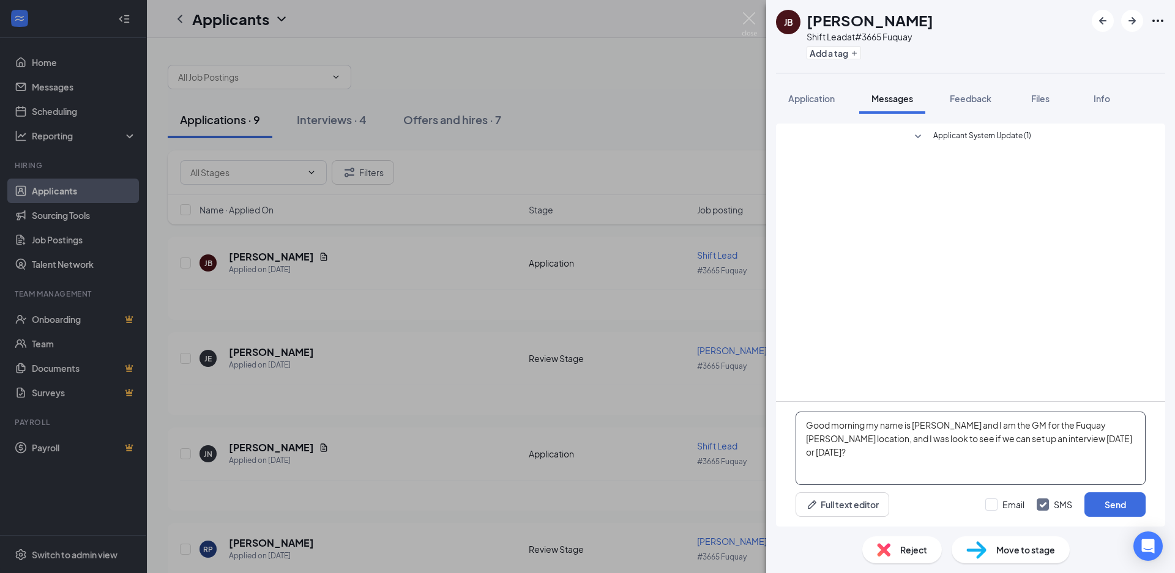
click at [849, 450] on textarea "Good morning my name is [PERSON_NAME] and I am the GM for the Fuquay [PERSON_NA…" at bounding box center [970, 448] width 350 height 73
drag, startPoint x: 805, startPoint y: 428, endPoint x: 1034, endPoint y: 456, distance: 230.5
click at [1034, 456] on textarea "Good morning my name is [PERSON_NAME] and I am the GM for the Fuquay [PERSON_NA…" at bounding box center [970, 448] width 350 height 73
type textarea "Good morning my name is [PERSON_NAME] and I am the GM for the Fuquay [PERSON_NA…"
click at [1102, 510] on button "Send" at bounding box center [1114, 504] width 61 height 24
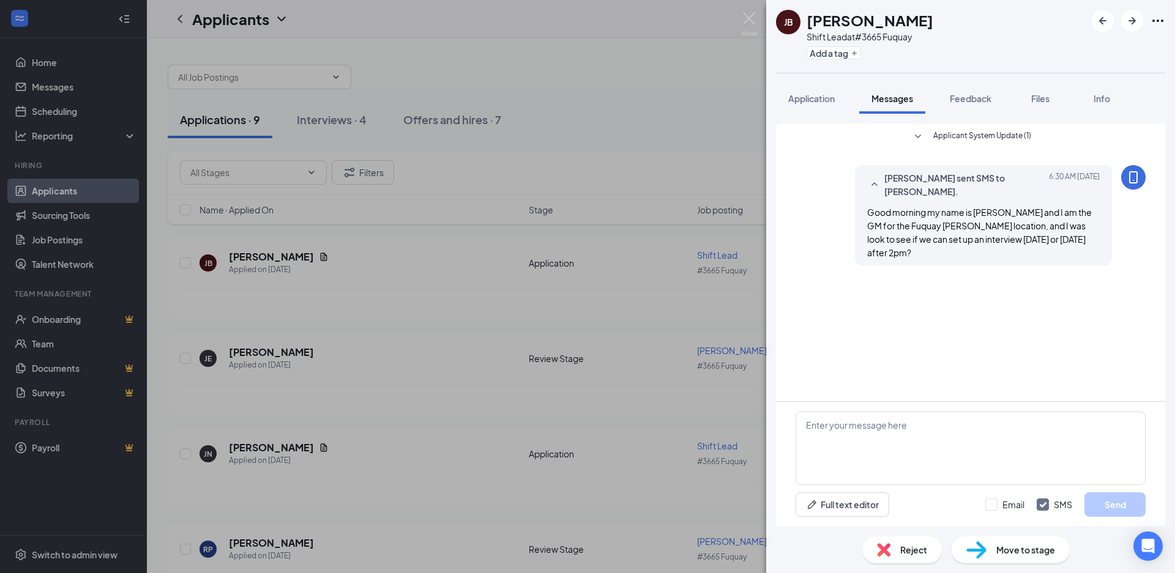
click at [659, 297] on div "JB [PERSON_NAME] Shift Lead at #3665 Fuquay Add a tag Application Messages Feed…" at bounding box center [587, 286] width 1175 height 573
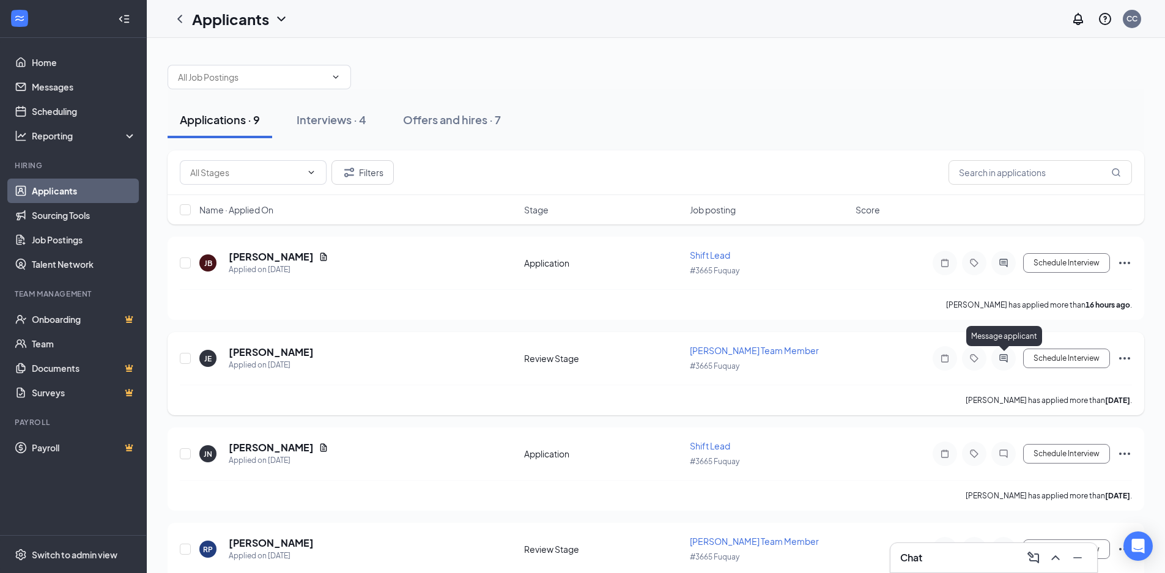
click at [997, 360] on icon "ActiveChat" at bounding box center [1004, 359] width 15 height 10
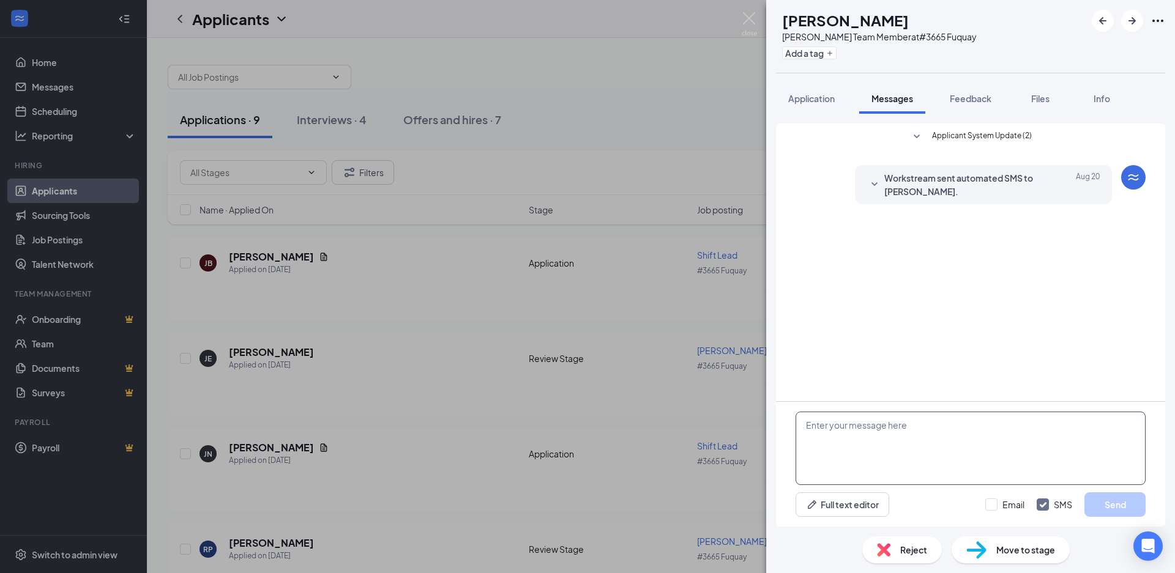
click at [830, 435] on textarea at bounding box center [970, 448] width 350 height 73
paste textarea "Good morning my name is [PERSON_NAME] and I am the GM for the Fuquay [PERSON_NA…"
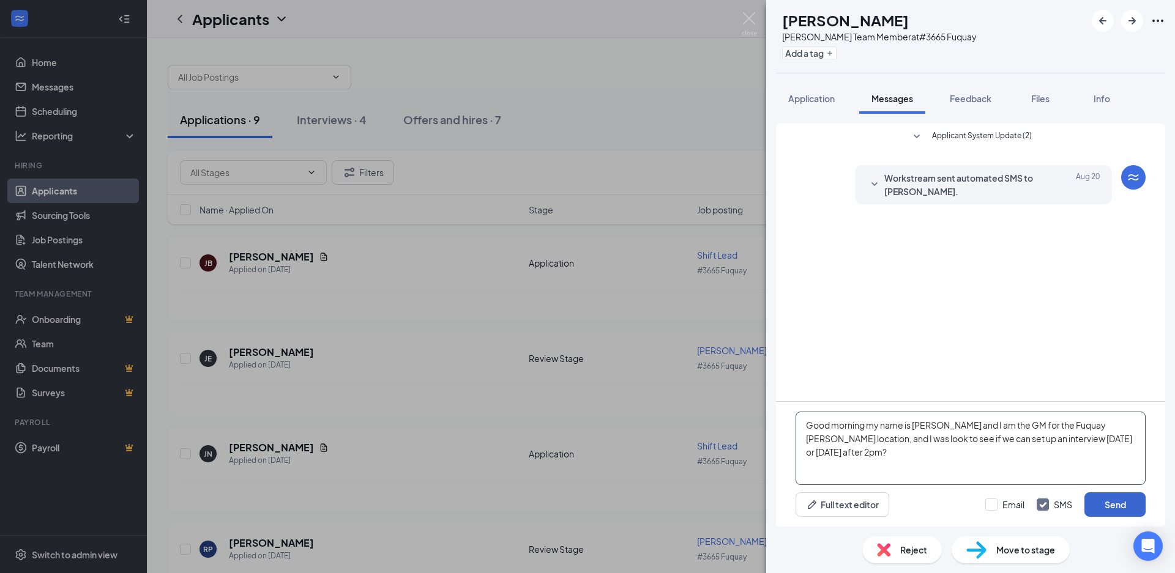
type textarea "Good morning my name is [PERSON_NAME] and I am the GM for the Fuquay [PERSON_NA…"
click at [1108, 503] on button "Send" at bounding box center [1114, 504] width 61 height 24
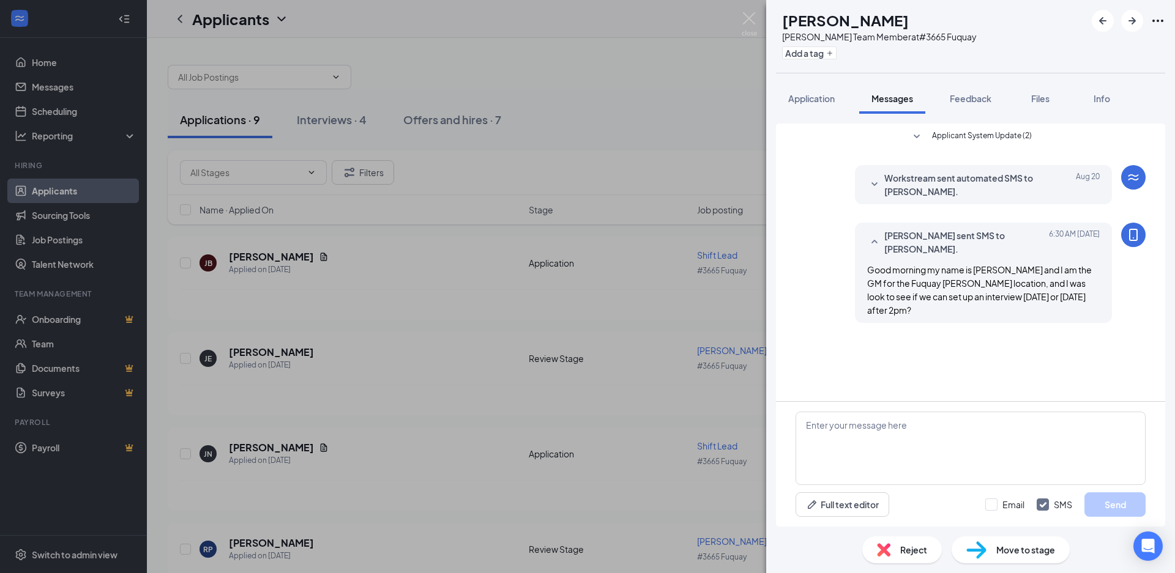
click at [636, 374] on div "JE [PERSON_NAME] [PERSON_NAME] Team Member at #3665 Fuquay Add a tag Applicatio…" at bounding box center [587, 286] width 1175 height 573
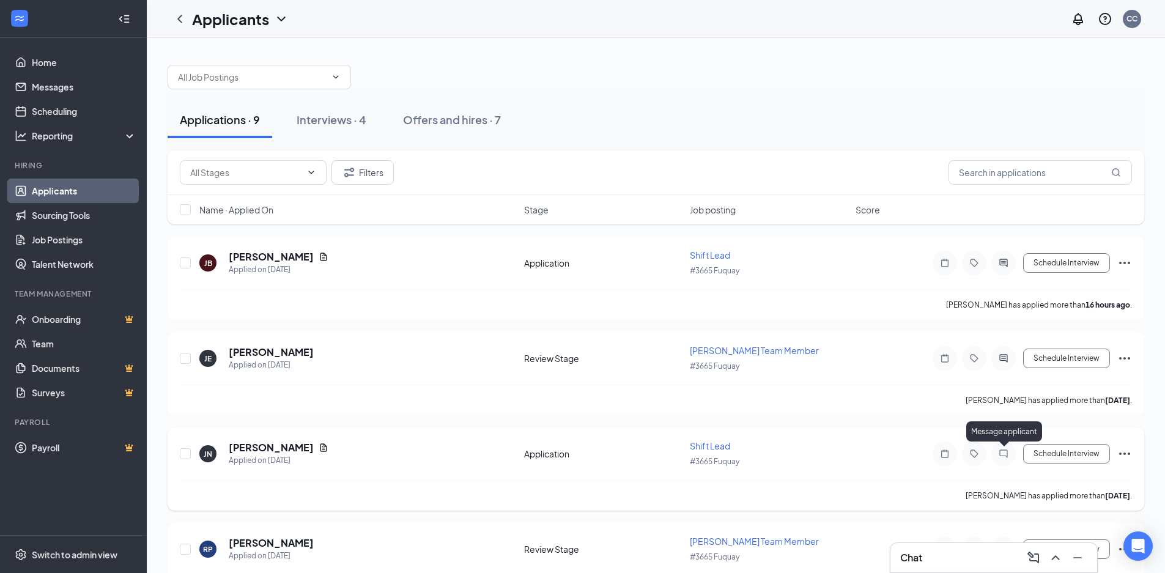
click at [1007, 455] on icon "ChatInactive" at bounding box center [1004, 454] width 15 height 10
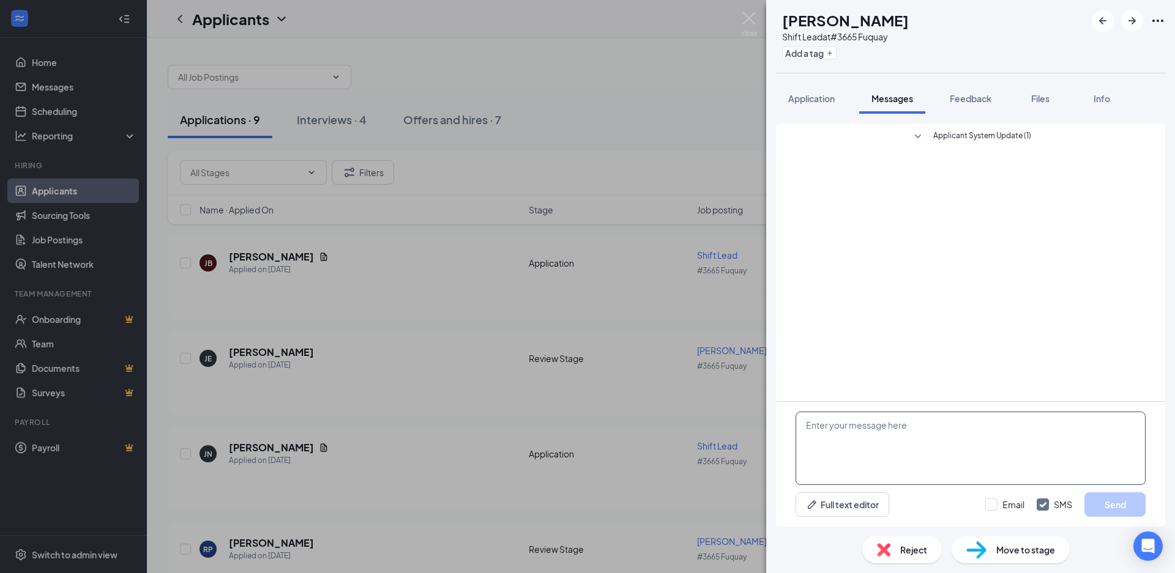
paste textarea "Good morning my name is [PERSON_NAME] and I am the GM for the Fuquay [PERSON_NA…"
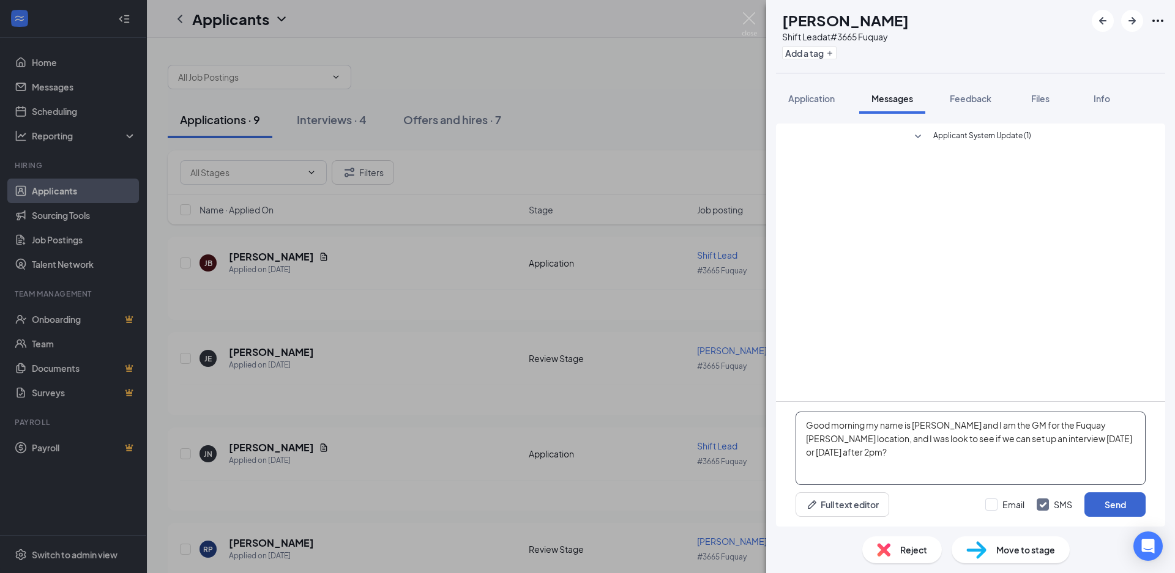
type textarea "Good morning my name is [PERSON_NAME] and I am the GM for the Fuquay [PERSON_NA…"
click at [1102, 505] on button "Send" at bounding box center [1114, 504] width 61 height 24
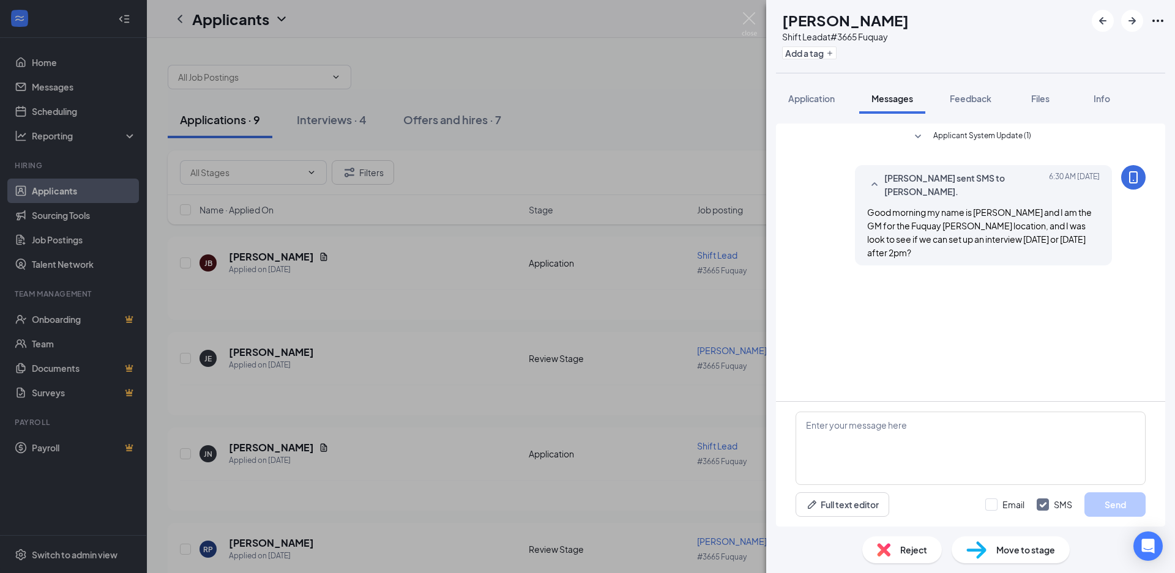
click at [620, 374] on div "JN [PERSON_NAME] Shift Lead at #3665 Fuquay Add a tag Application Messages Feed…" at bounding box center [587, 286] width 1175 height 573
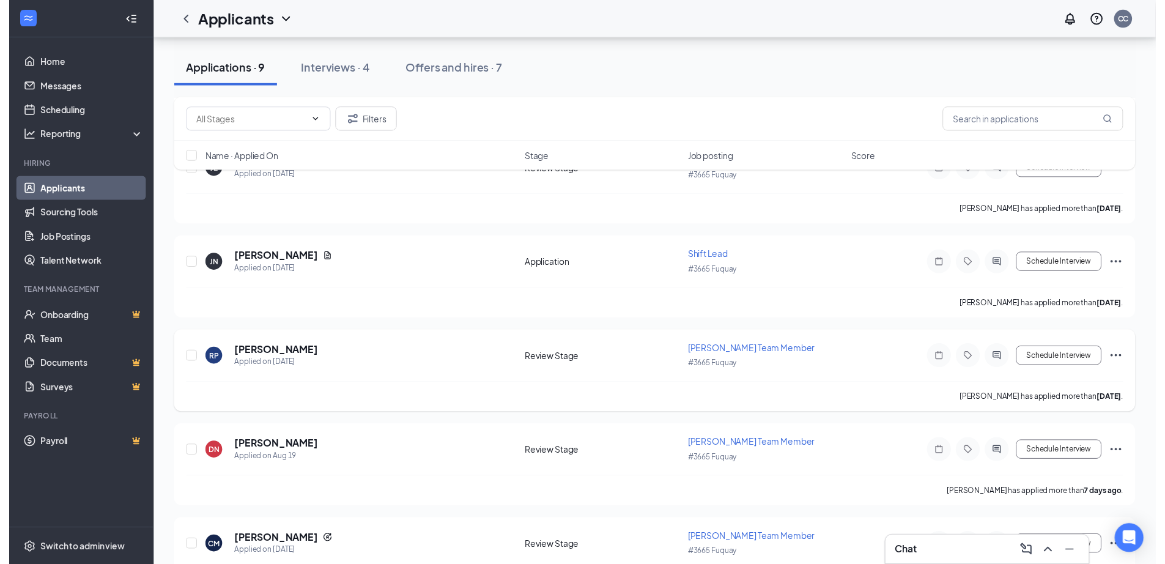
scroll to position [245, 0]
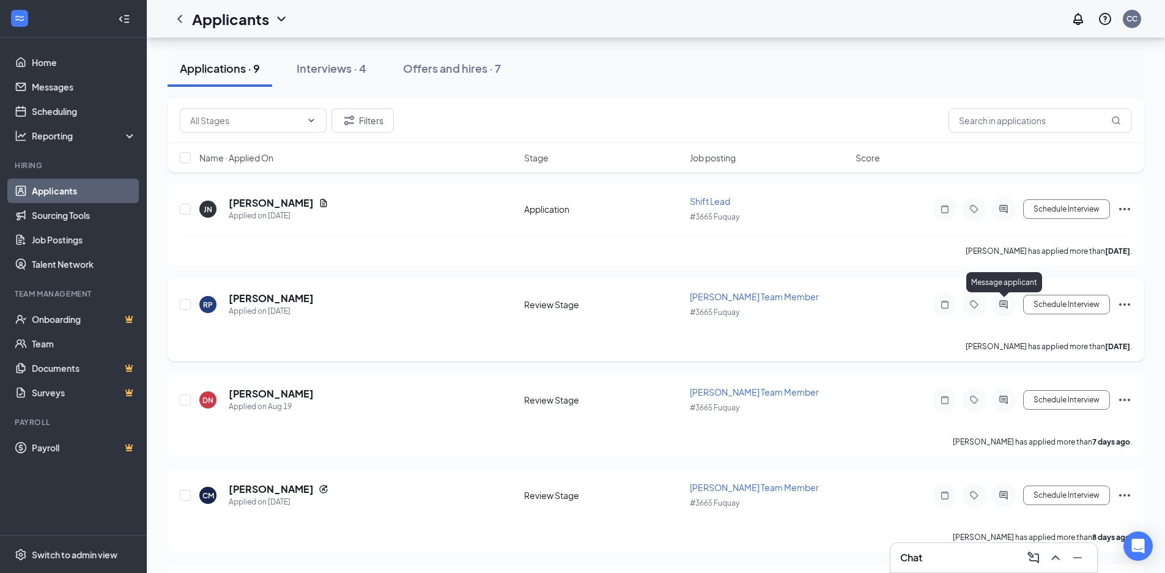
click at [1009, 301] on icon "ActiveChat" at bounding box center [1004, 305] width 15 height 10
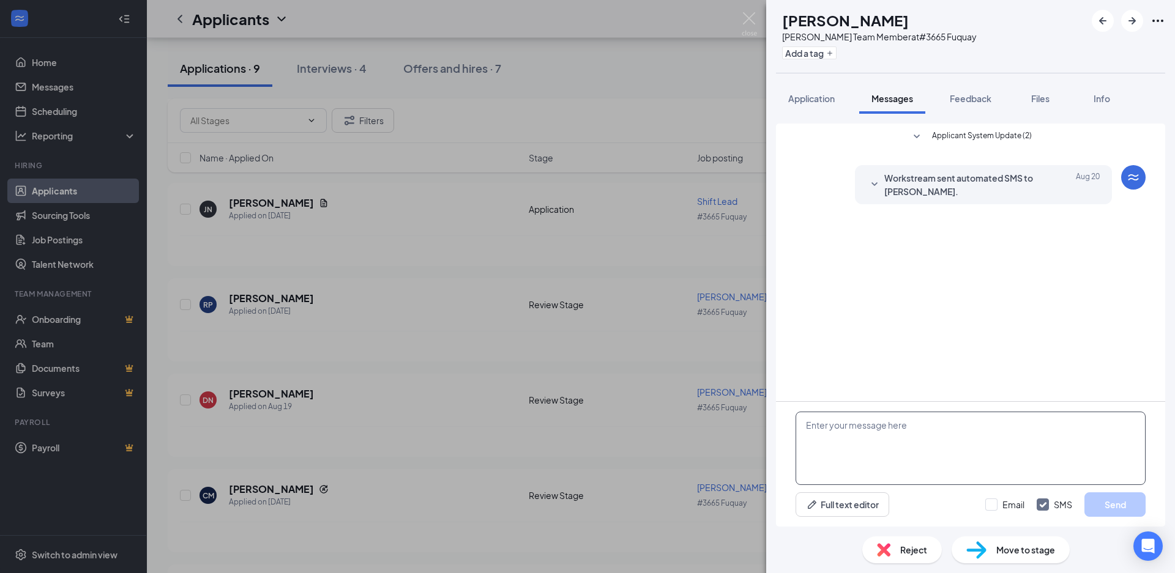
paste textarea "Good morning my name is [PERSON_NAME] and I am the GM for the Fuquay [PERSON_NA…"
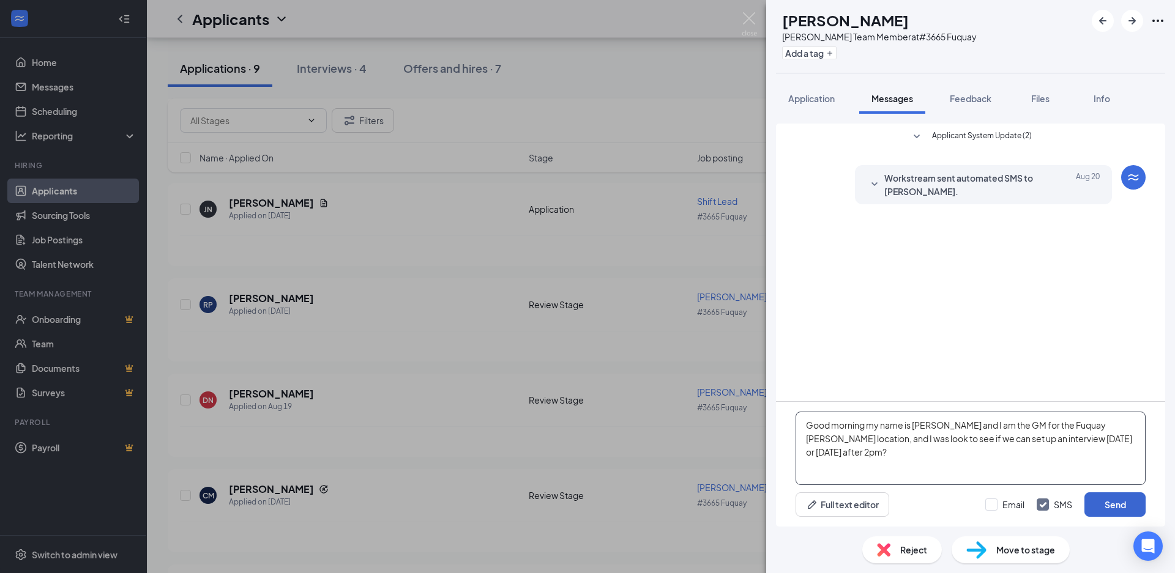
type textarea "Good morning my name is [PERSON_NAME] and I am the GM for the Fuquay [PERSON_NA…"
click at [1108, 507] on button "Send" at bounding box center [1114, 504] width 61 height 24
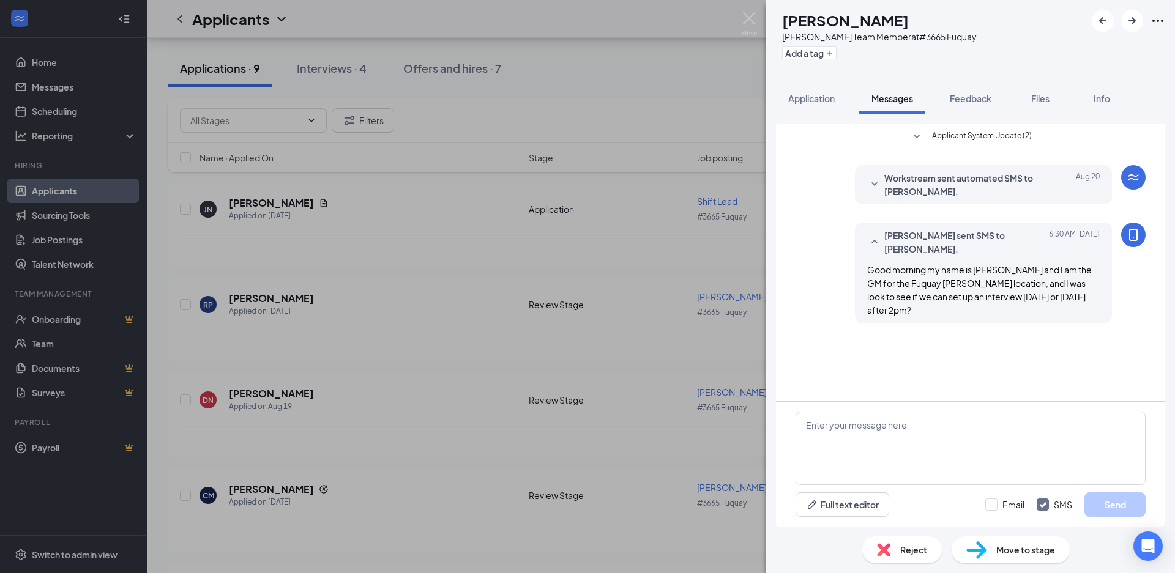
click at [579, 456] on div "RP [PERSON_NAME] [PERSON_NAME] Team Member at #3665 Fuquay Add a tag Applicatio…" at bounding box center [587, 286] width 1175 height 573
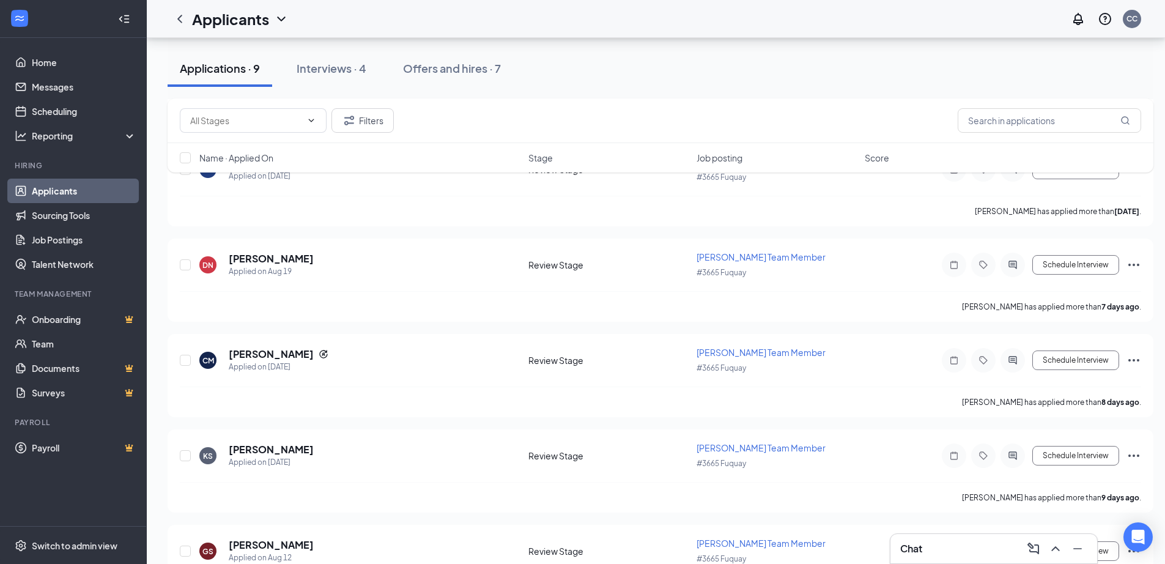
scroll to position [367, 0]
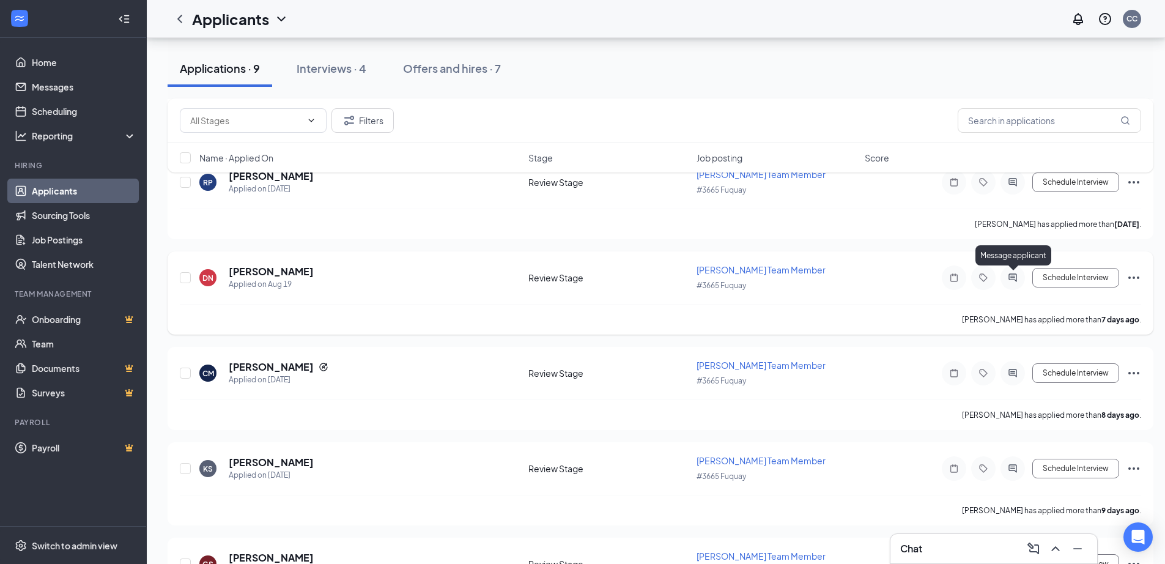
click at [1021, 275] on div at bounding box center [1013, 278] width 24 height 24
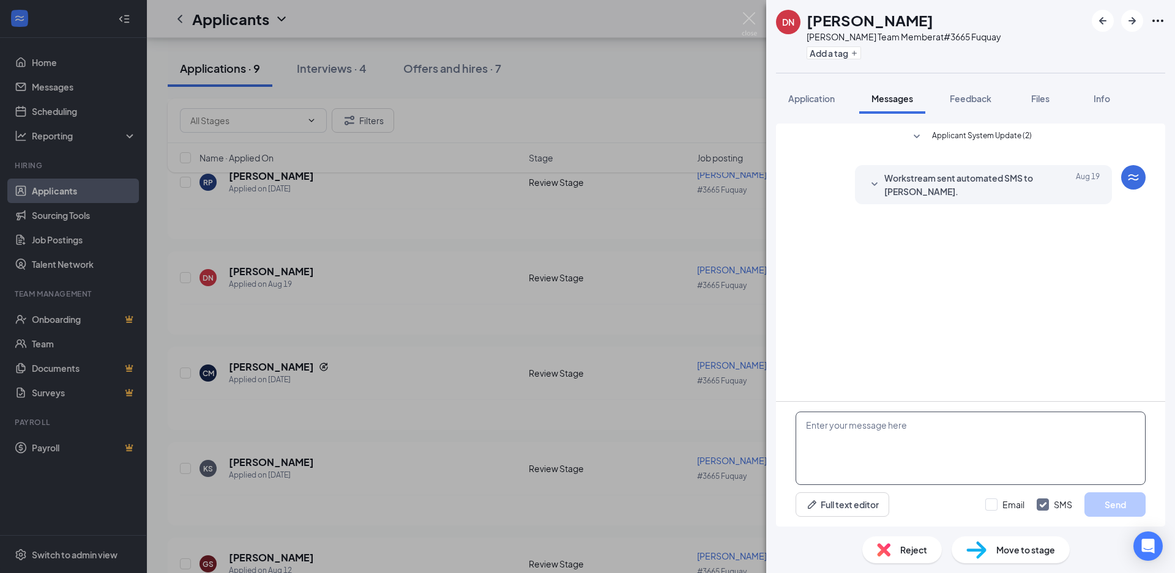
paste textarea "Good morning my name is [PERSON_NAME] and I am the GM for the Fuquay [PERSON_NA…"
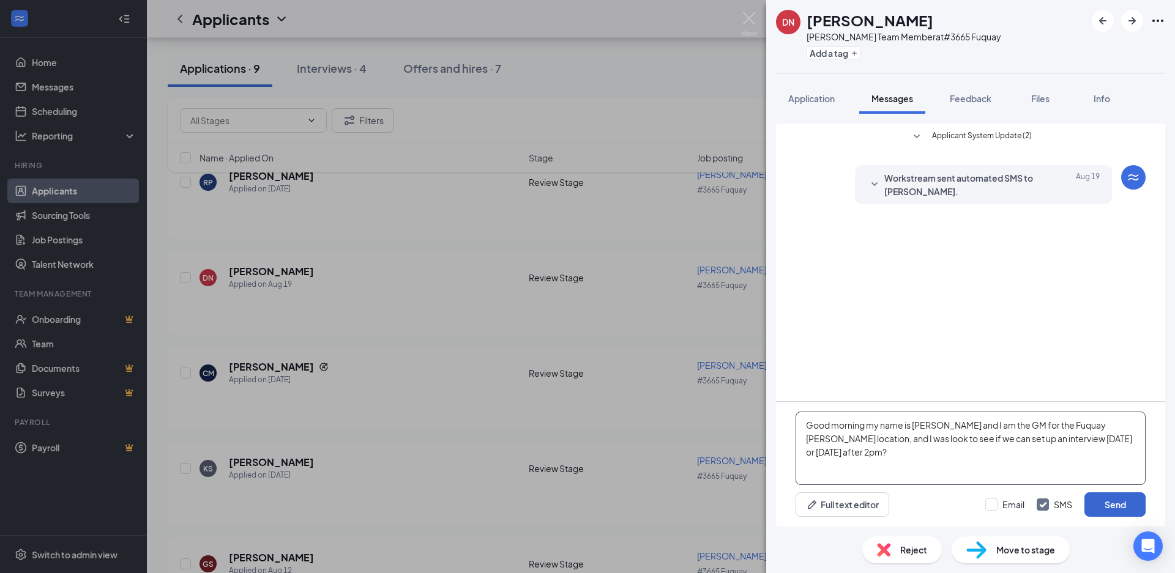
type textarea "Good morning my name is [PERSON_NAME] and I am the GM for the Fuquay [PERSON_NA…"
click at [1122, 516] on button "Send" at bounding box center [1114, 504] width 61 height 24
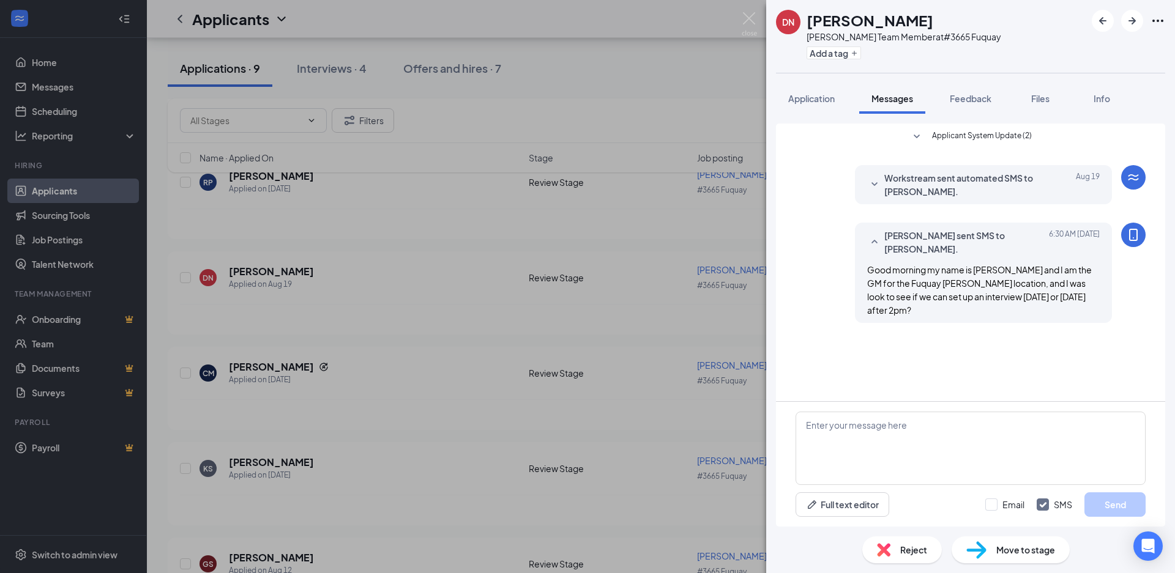
click at [696, 433] on div "DN [PERSON_NAME] [PERSON_NAME] Team Member at #3665 Fuquay Add a tag Applicatio…" at bounding box center [587, 286] width 1175 height 573
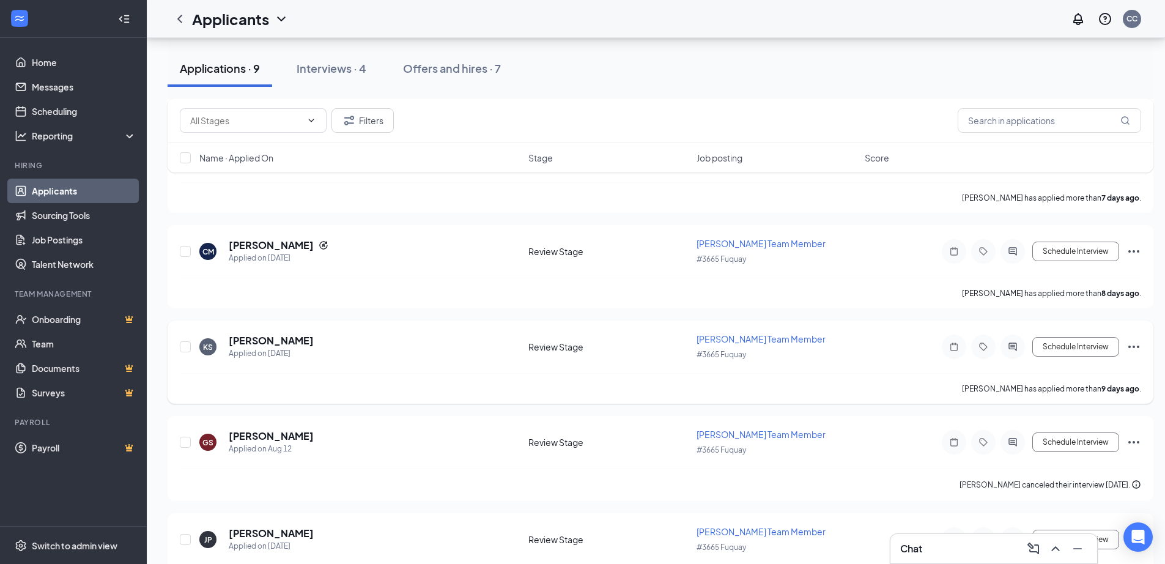
scroll to position [489, 0]
click at [1018, 253] on icon "ActiveChat" at bounding box center [1013, 251] width 15 height 10
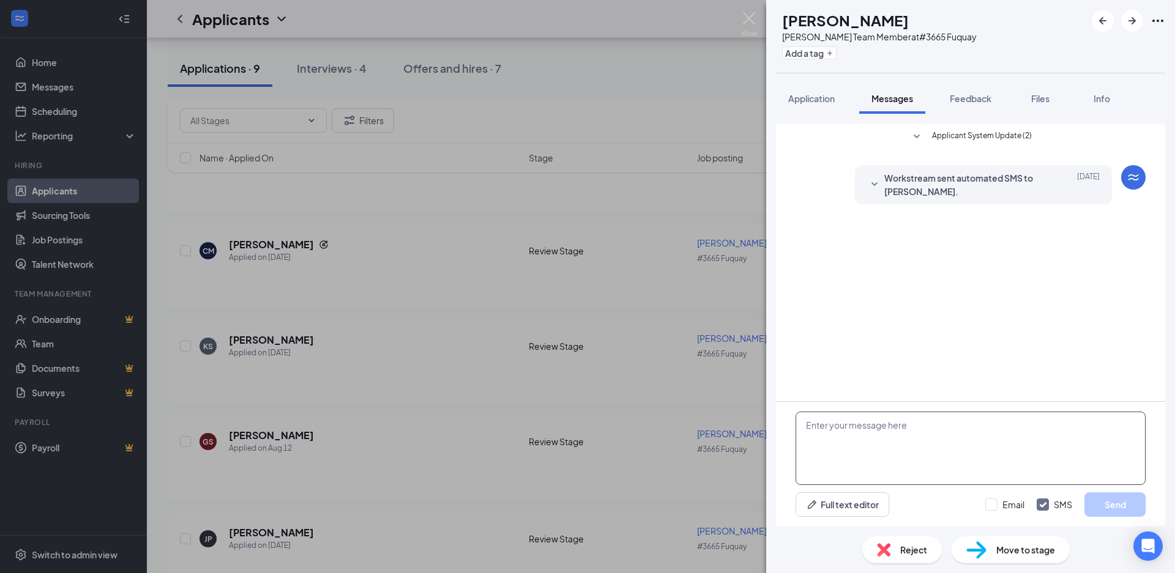
paste textarea "Good morning my name is [PERSON_NAME] and I am the GM for the Fuquay [PERSON_NA…"
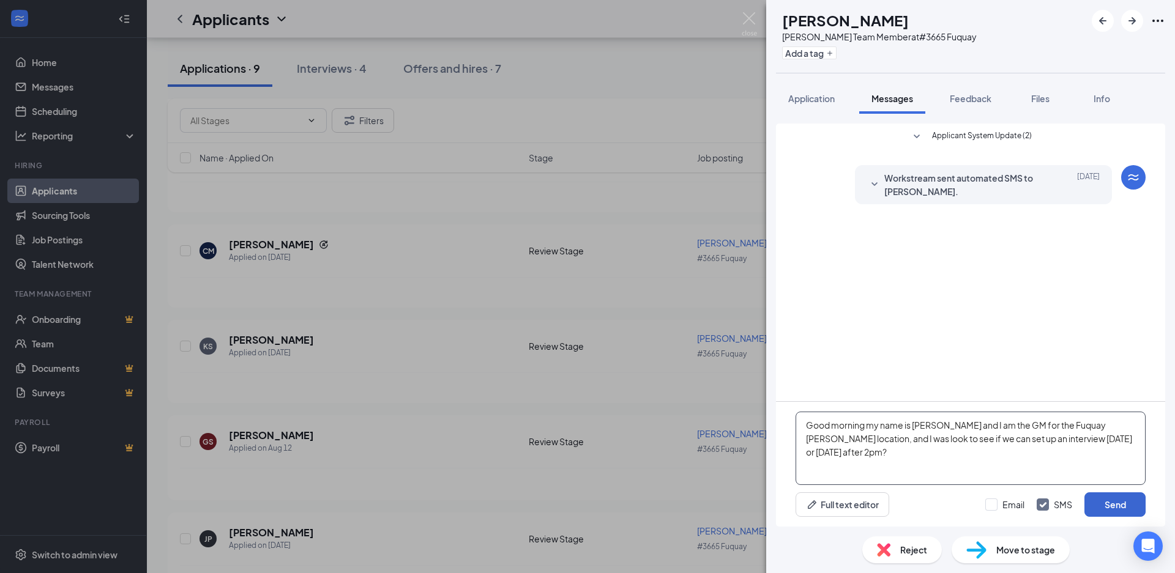
type textarea "Good morning my name is [PERSON_NAME] and I am the GM for the Fuquay [PERSON_NA…"
click at [1120, 508] on button "Send" at bounding box center [1114, 504] width 61 height 24
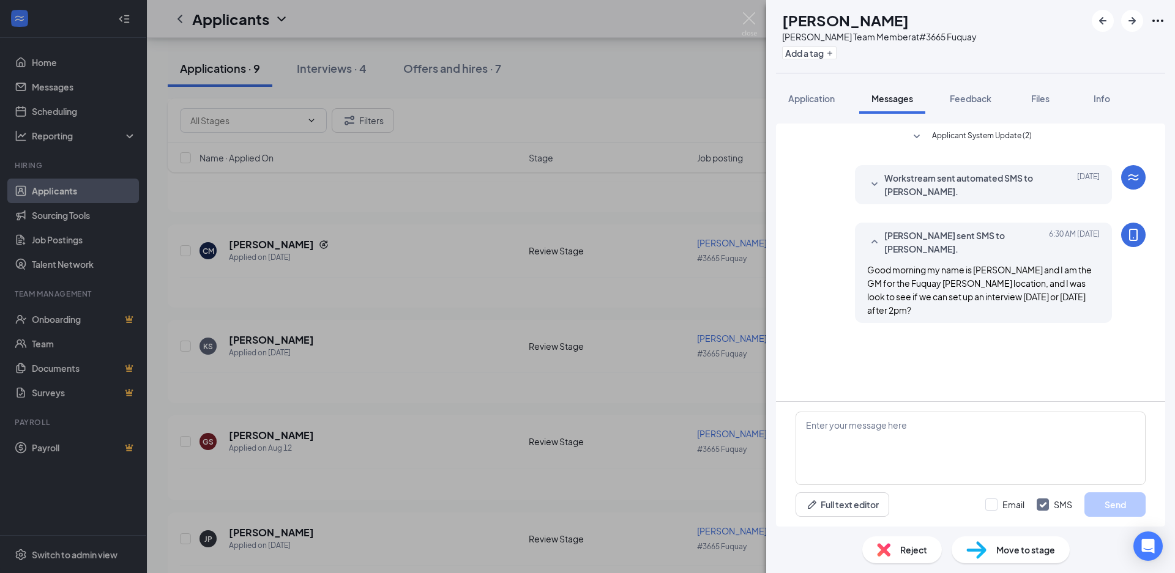
click at [621, 395] on div "[PERSON_NAME] [PERSON_NAME] Team Member at #3665 Fuquay Add a tag Application M…" at bounding box center [587, 286] width 1175 height 573
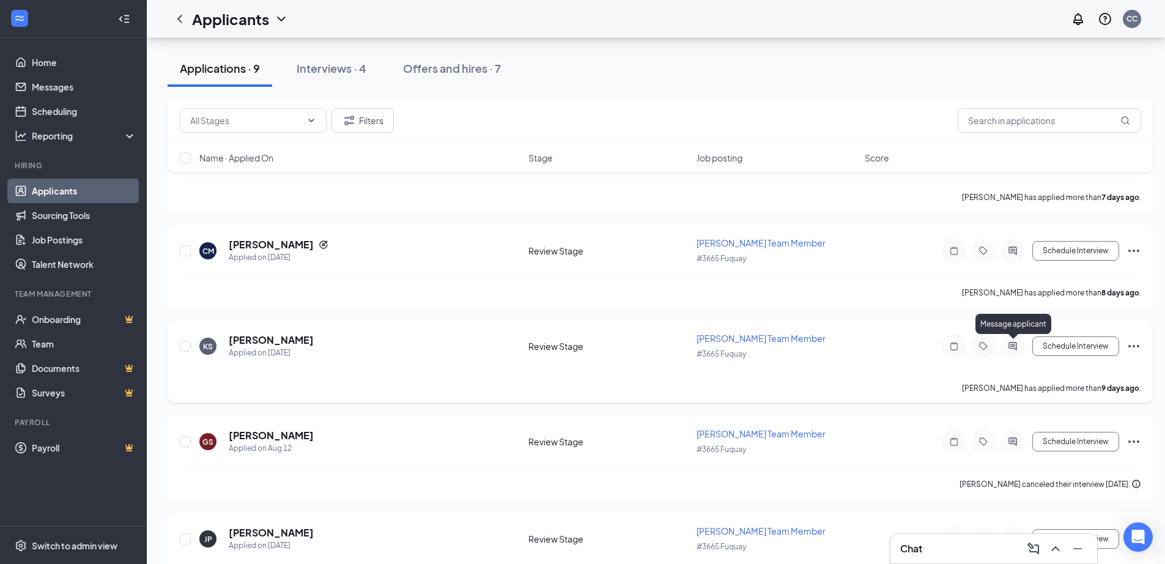
click at [1014, 346] on icon "ActiveChat" at bounding box center [1013, 346] width 8 height 8
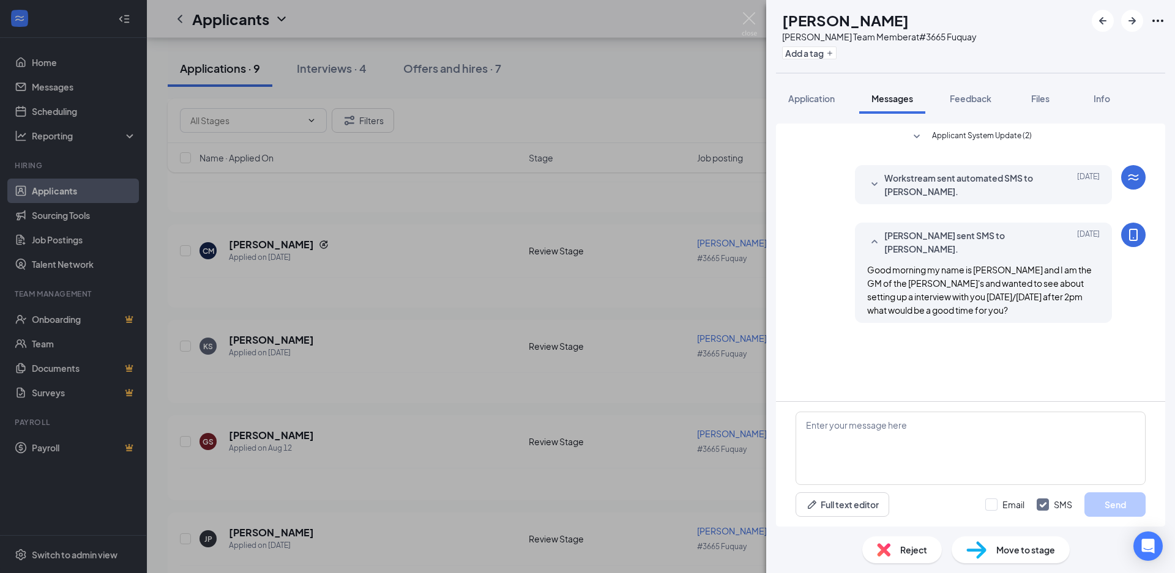
click at [700, 418] on div "KS [PERSON_NAME] [PERSON_NAME] Team Member at #3665 Fuquay Add a tag Applicatio…" at bounding box center [587, 286] width 1175 height 573
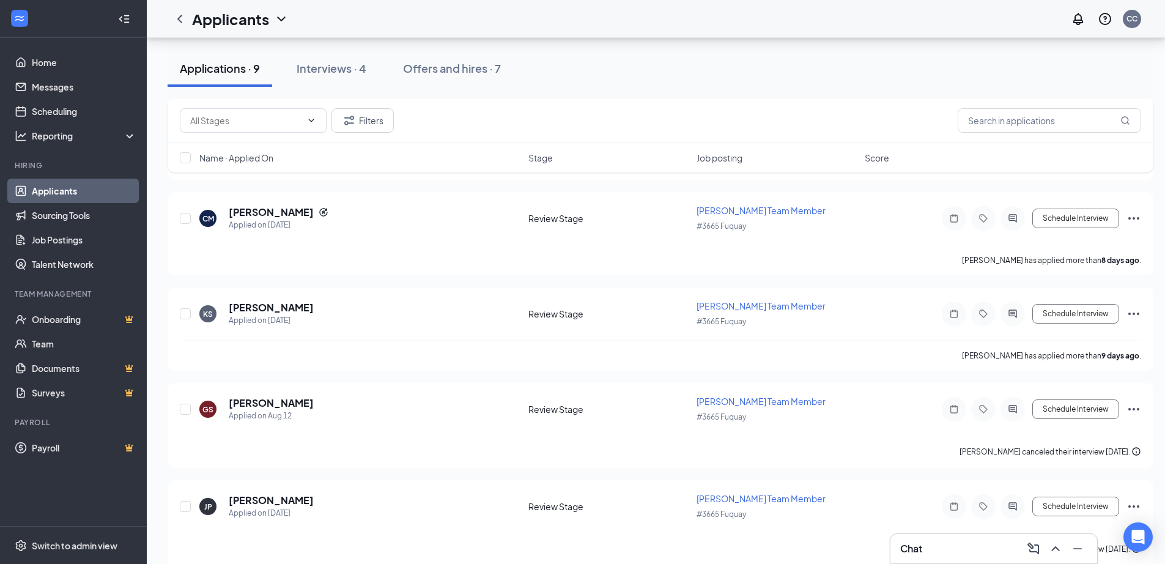
scroll to position [538, 0]
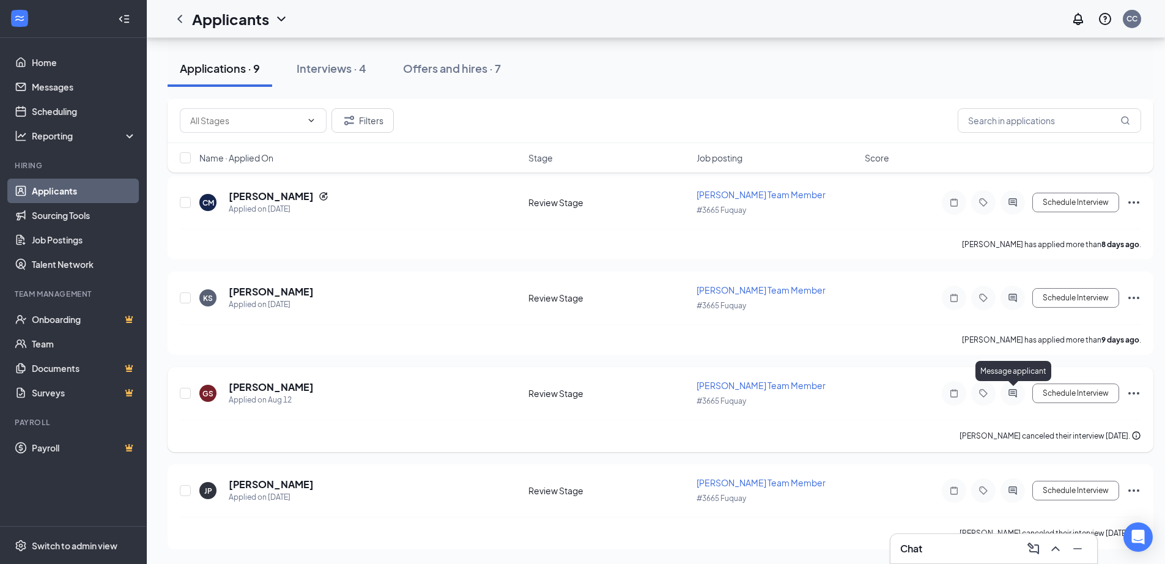
click at [1007, 388] on icon "ActiveChat" at bounding box center [1013, 393] width 15 height 10
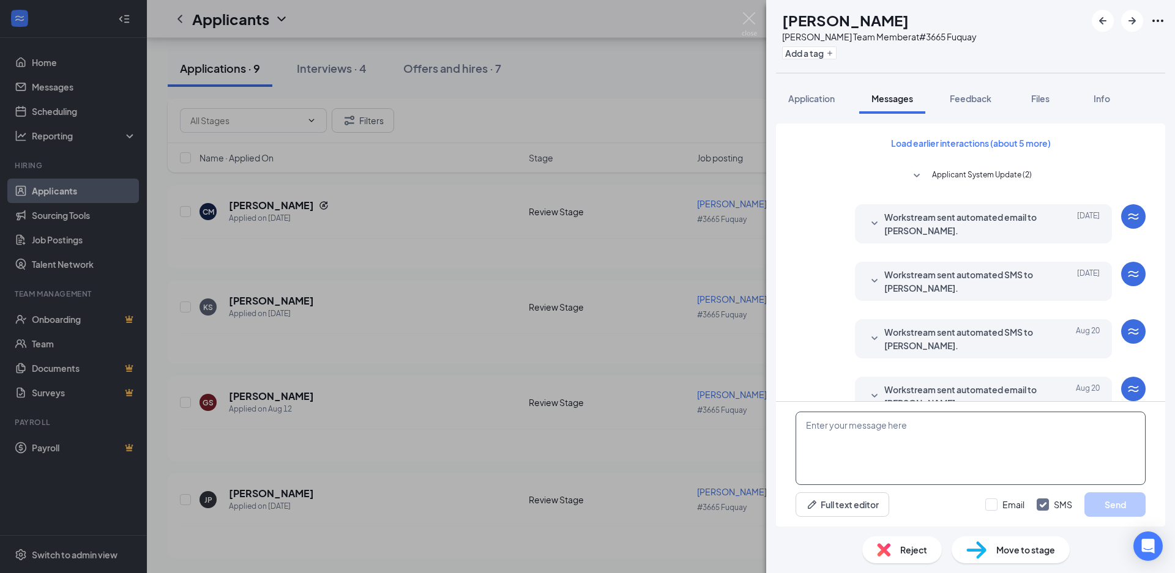
scroll to position [213, 0]
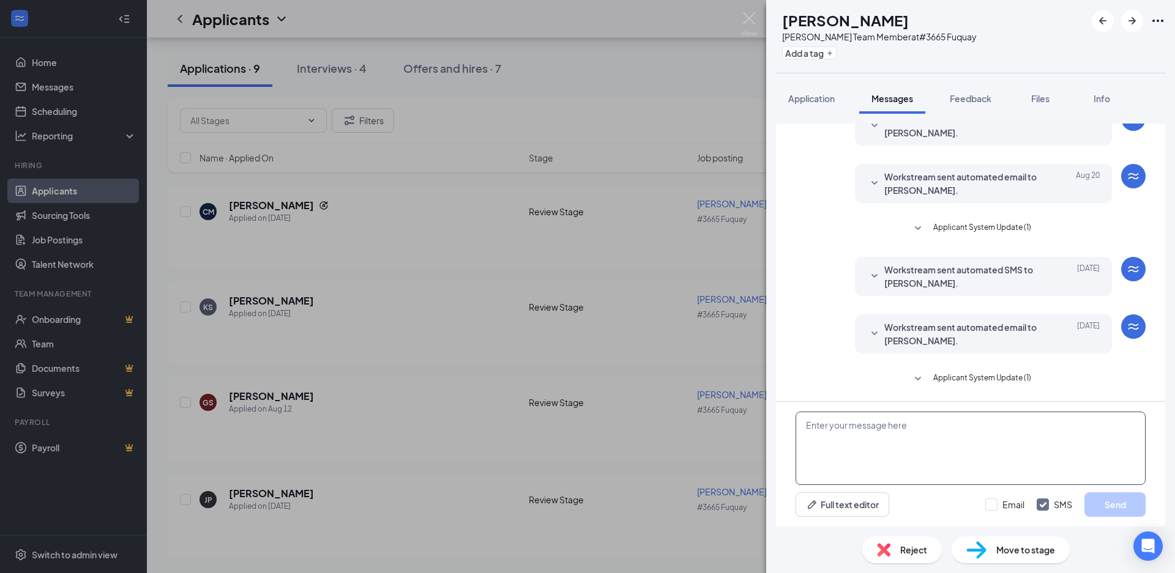
paste textarea "Good morning my name is [PERSON_NAME] and I am the GM for the Fuquay [PERSON_NA…"
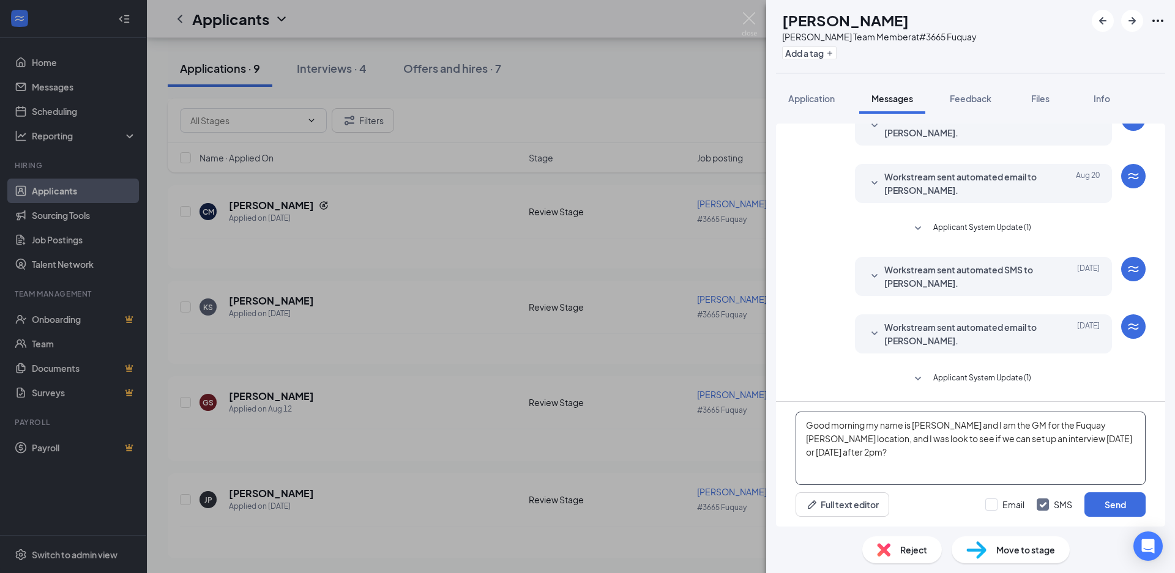
type textarea "Good morning my name is [PERSON_NAME] and I am the GM for the Fuquay [PERSON_NA…"
click at [690, 407] on div "GS [PERSON_NAME] [PERSON_NAME] Team Member at #3665 Fuquay Add a tag Applicatio…" at bounding box center [587, 286] width 1175 height 573
click at [1124, 513] on button "Send" at bounding box center [1114, 504] width 61 height 24
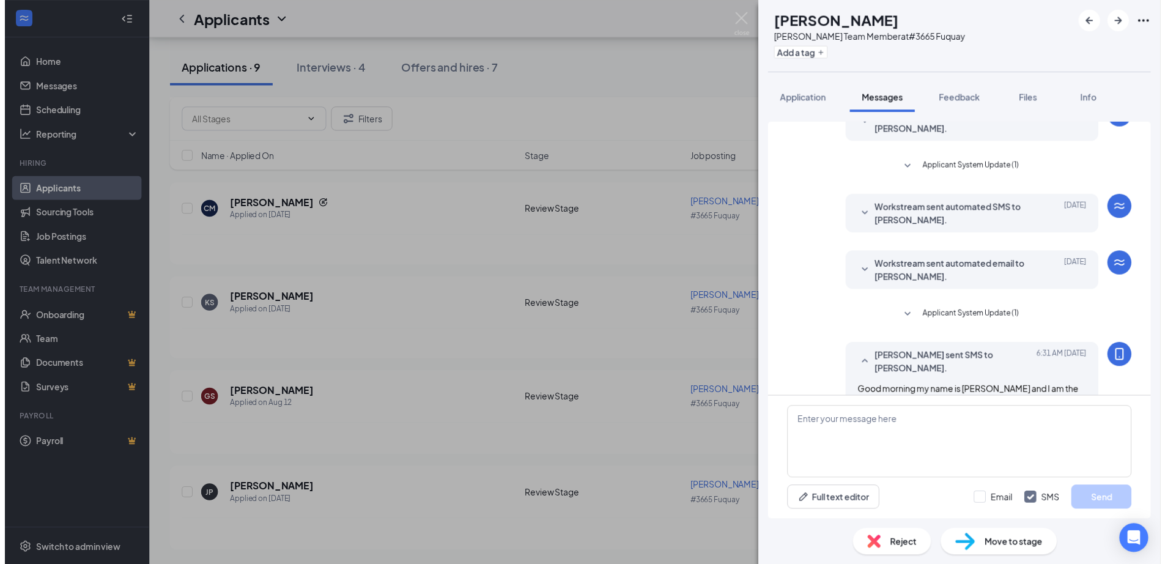
scroll to position [332, 0]
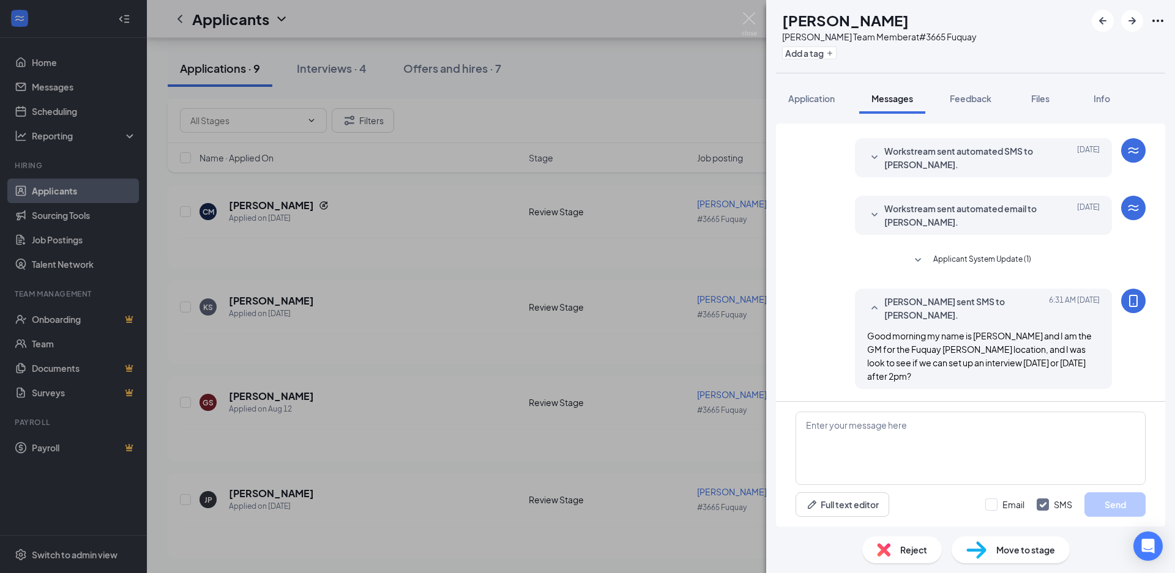
click at [734, 438] on div "GS [PERSON_NAME] [PERSON_NAME] Team Member at #3665 Fuquay Add a tag Applicatio…" at bounding box center [587, 286] width 1175 height 573
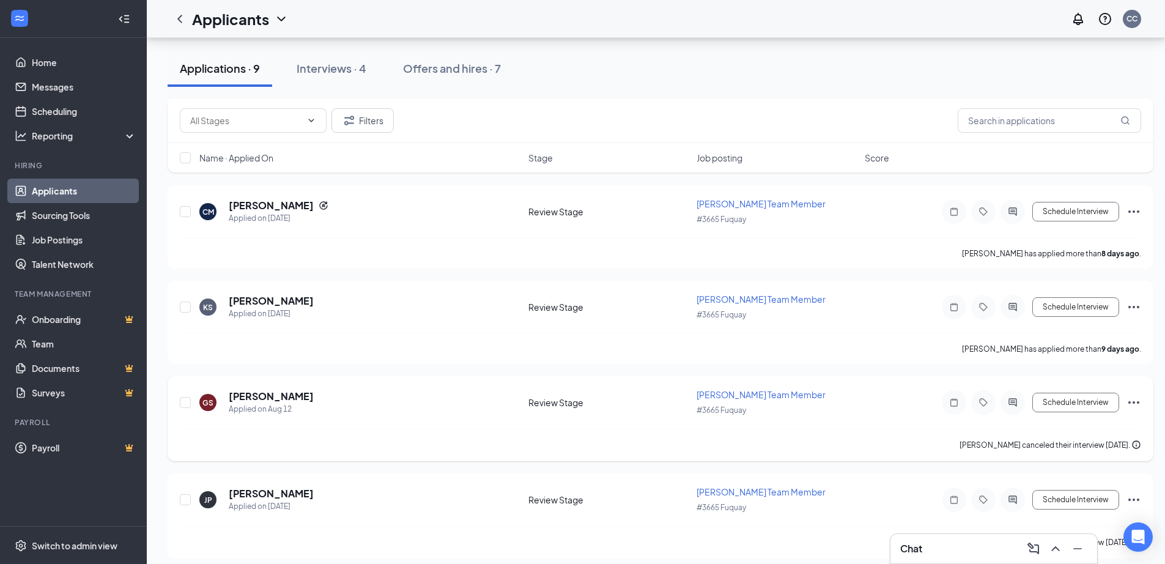
scroll to position [538, 0]
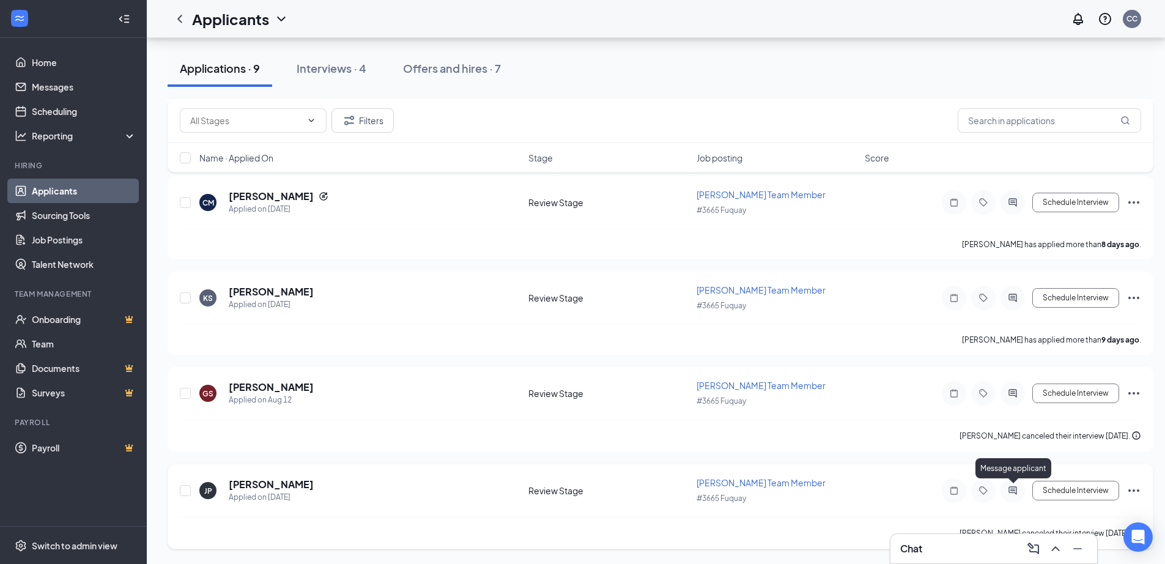
click at [1006, 489] on icon "ActiveChat" at bounding box center [1013, 491] width 15 height 10
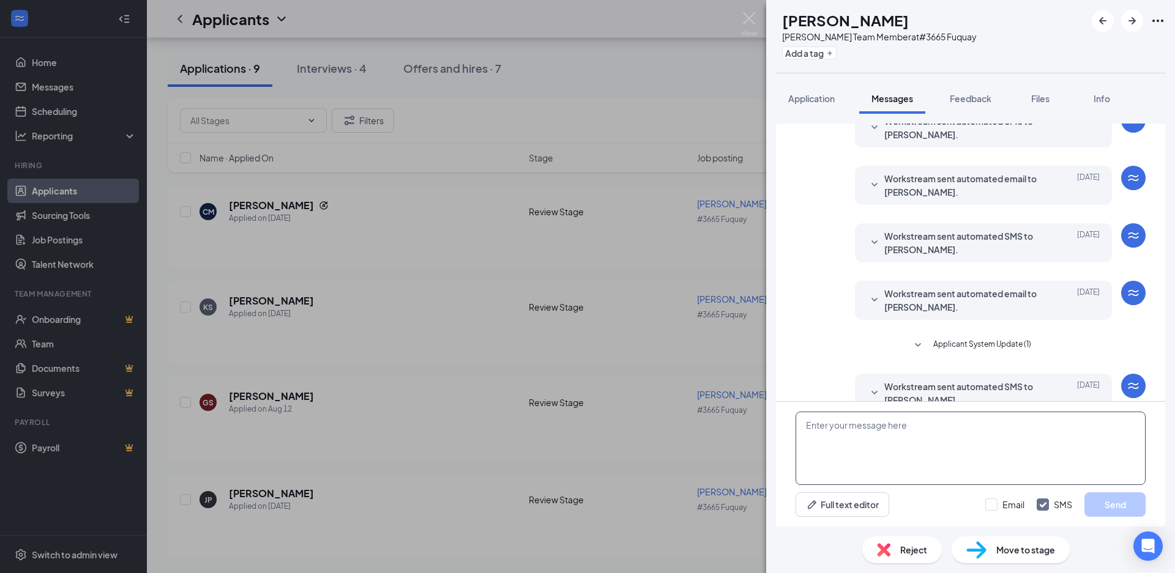
scroll to position [362, 0]
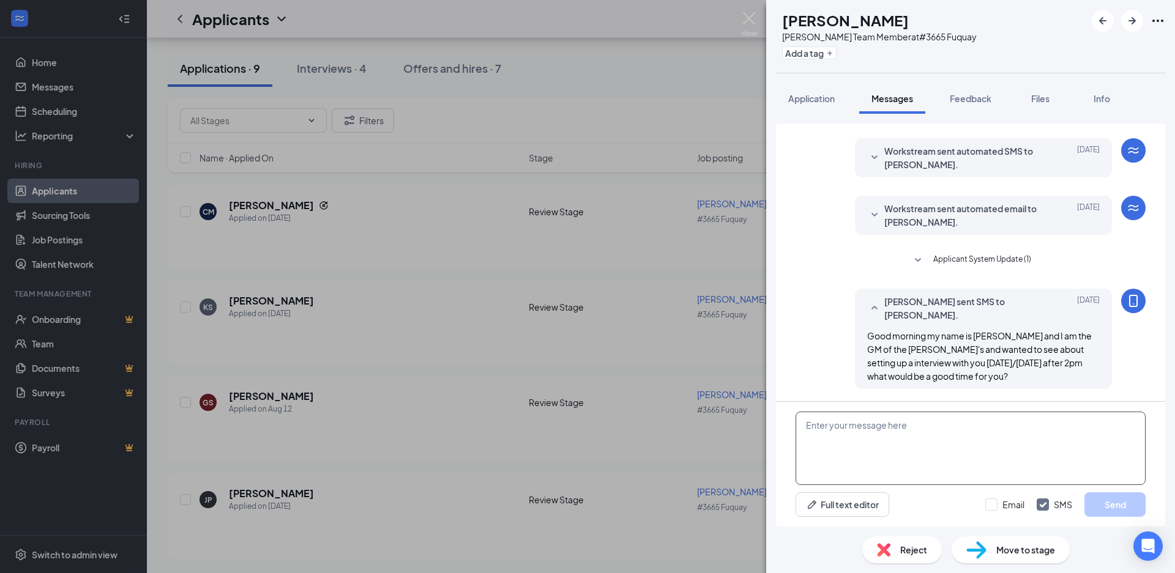
paste textarea "Good morning my name is [PERSON_NAME] and I am the GM for the Fuquay [PERSON_NA…"
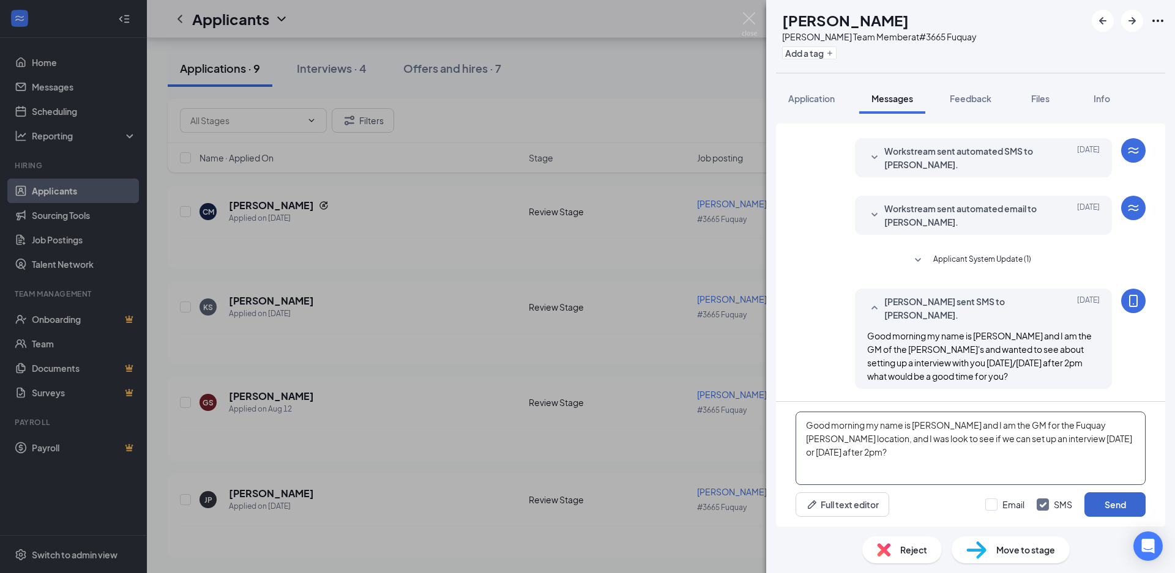
type textarea "Good morning my name is [PERSON_NAME] and I am the GM for the Fuquay [PERSON_NA…"
click at [1107, 497] on button "Send" at bounding box center [1114, 504] width 61 height 24
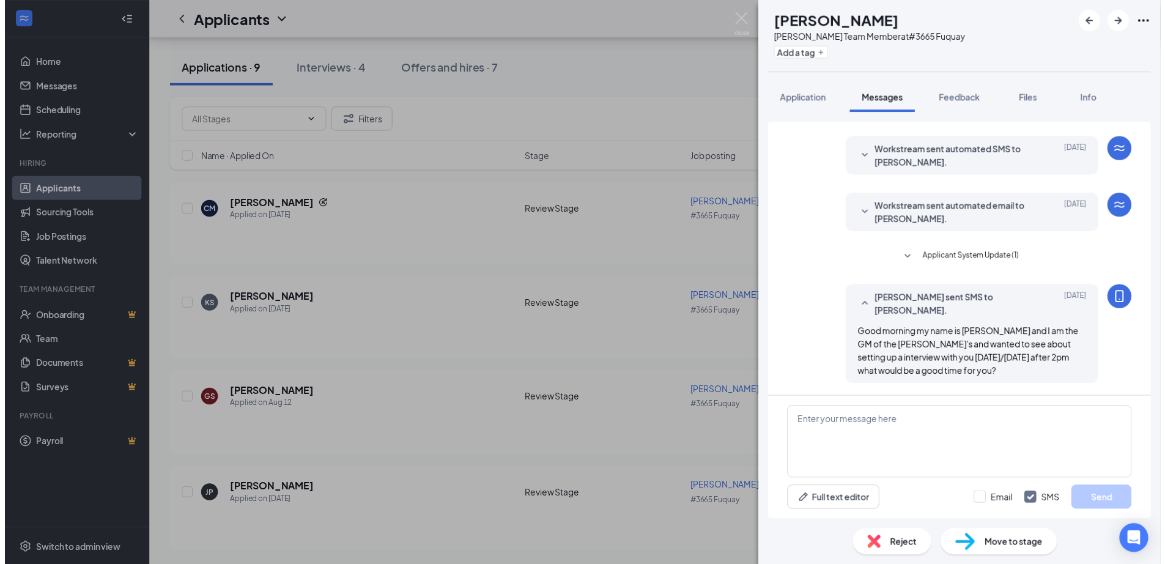
scroll to position [481, 0]
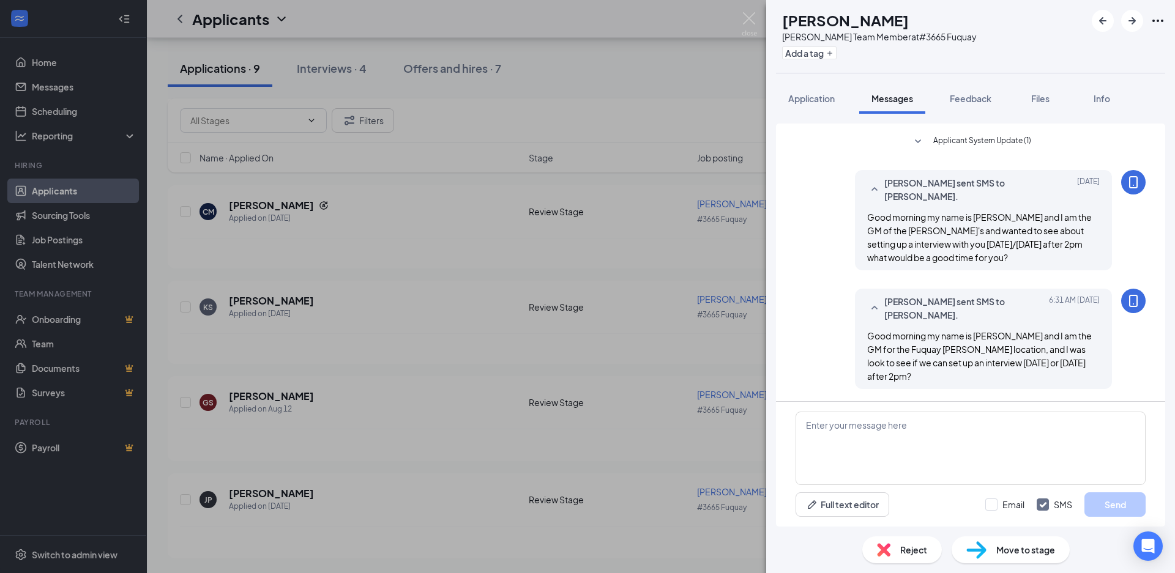
click at [671, 356] on div "JP [PERSON_NAME] [PERSON_NAME] Team Member at #3665 Fuquay Add a tag Applicatio…" at bounding box center [587, 286] width 1175 height 573
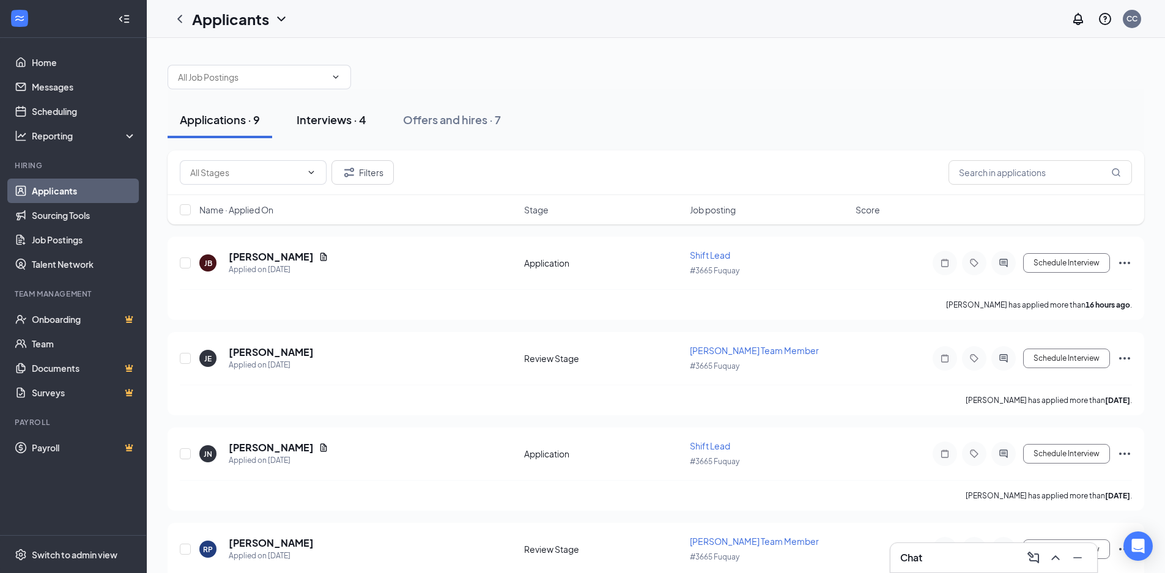
click at [318, 122] on div "Interviews · 4" at bounding box center [332, 119] width 70 height 15
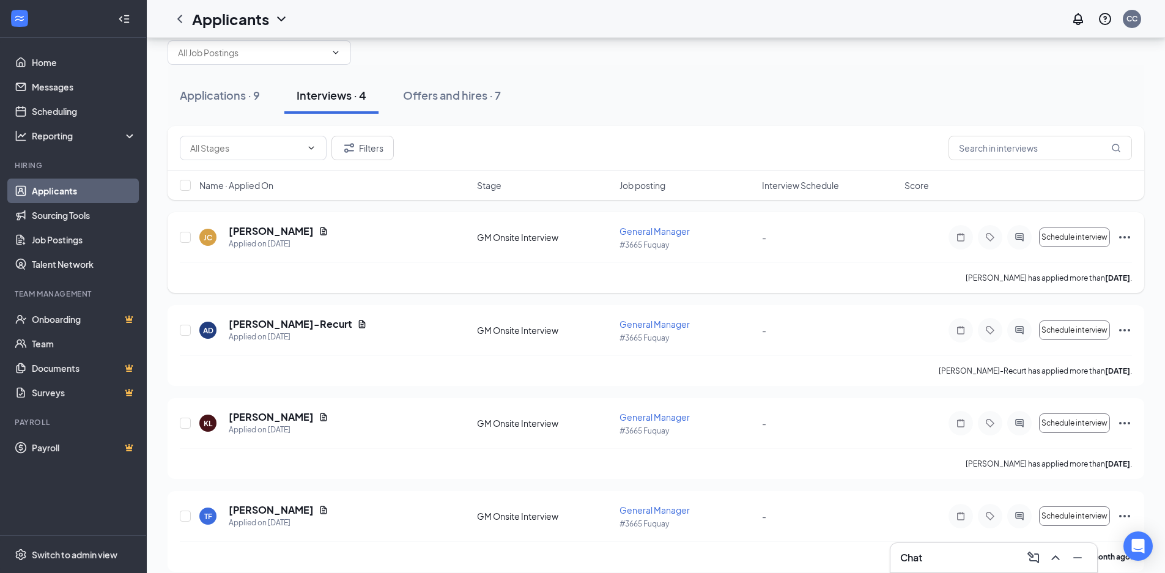
scroll to position [38, 0]
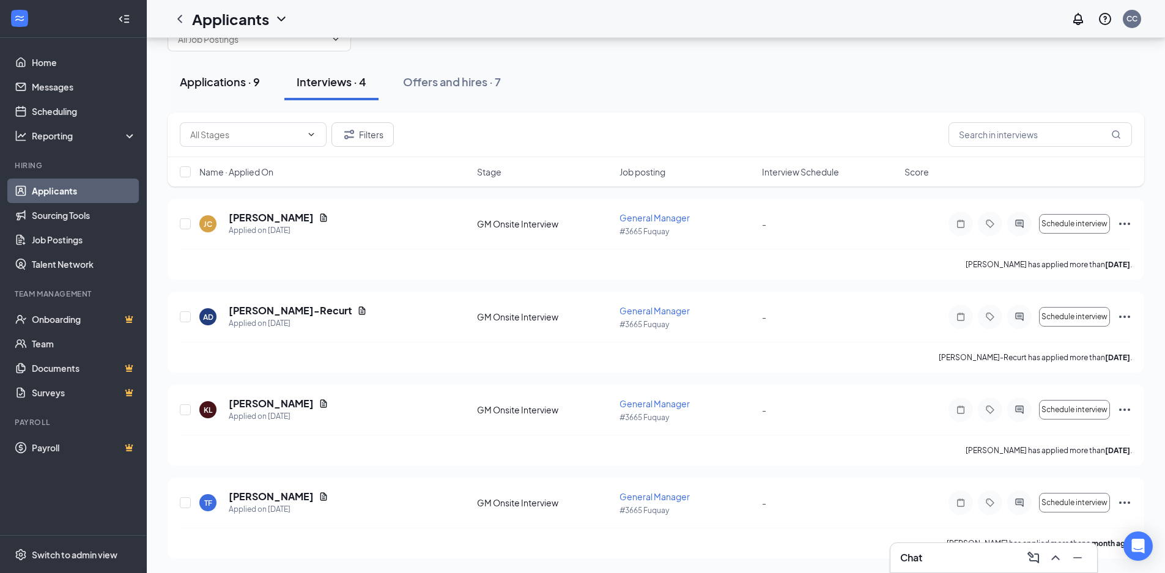
click at [231, 80] on div "Applications · 9" at bounding box center [220, 81] width 80 height 15
